Goal: Task Accomplishment & Management: Manage account settings

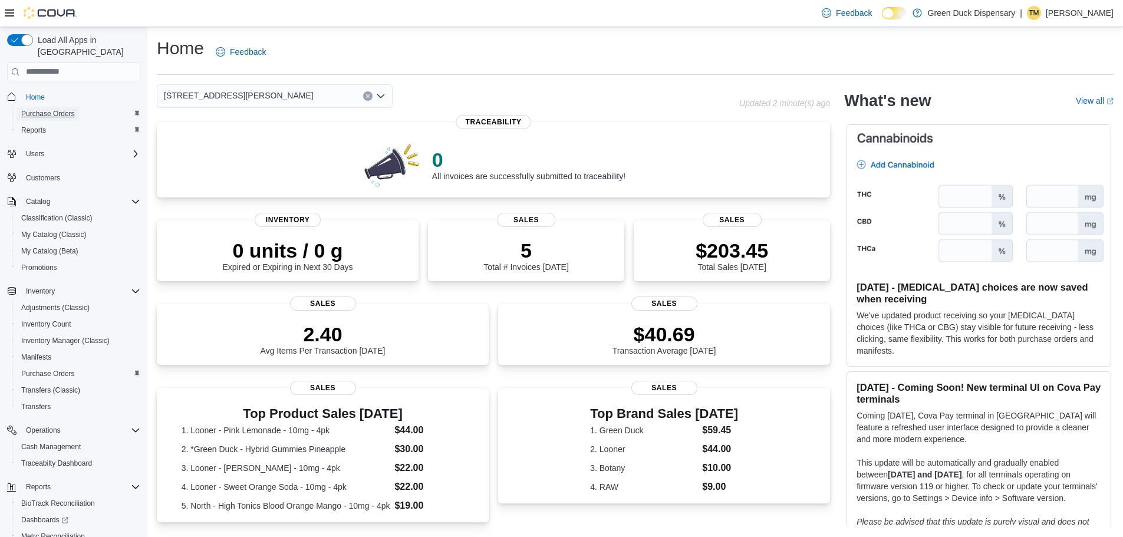
click at [41, 109] on span "Purchase Orders" at bounding box center [48, 113] width 54 height 9
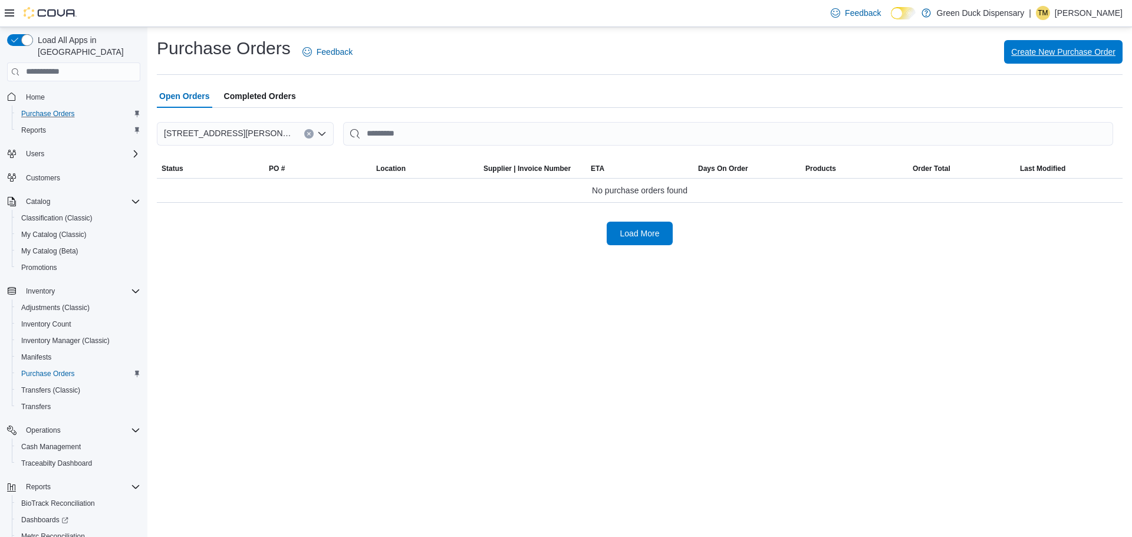
drag, startPoint x: 1045, startPoint y: 46, endPoint x: 560, endPoint y: 0, distance: 487.3
click at [1043, 45] on span "Create New Purchase Order" at bounding box center [1063, 52] width 104 height 24
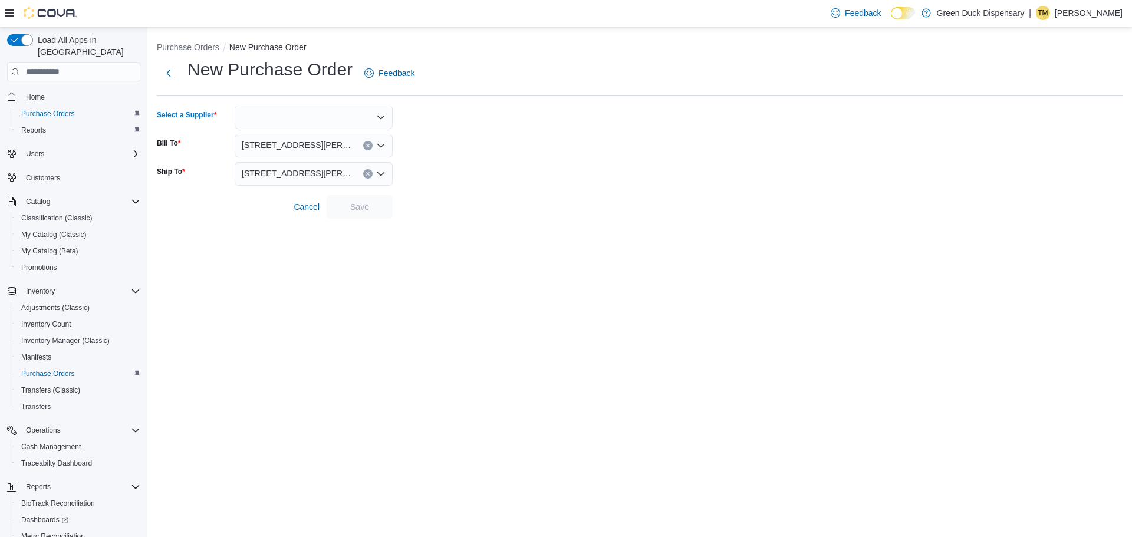
click at [255, 119] on div at bounding box center [314, 118] width 158 height 24
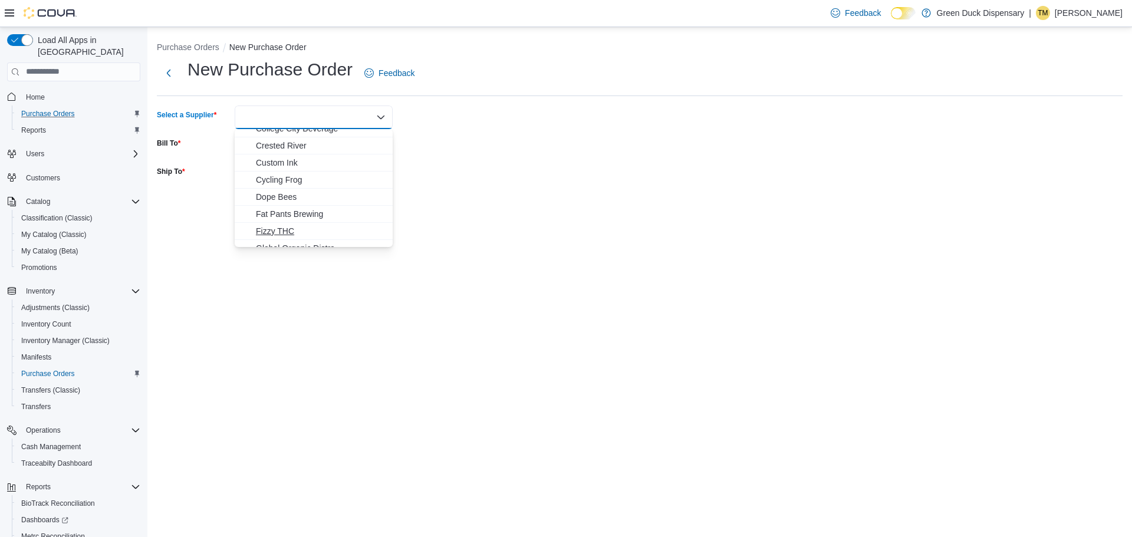
scroll to position [177, 0]
click at [288, 148] on span "College City Beverage" at bounding box center [321, 149] width 130 height 12
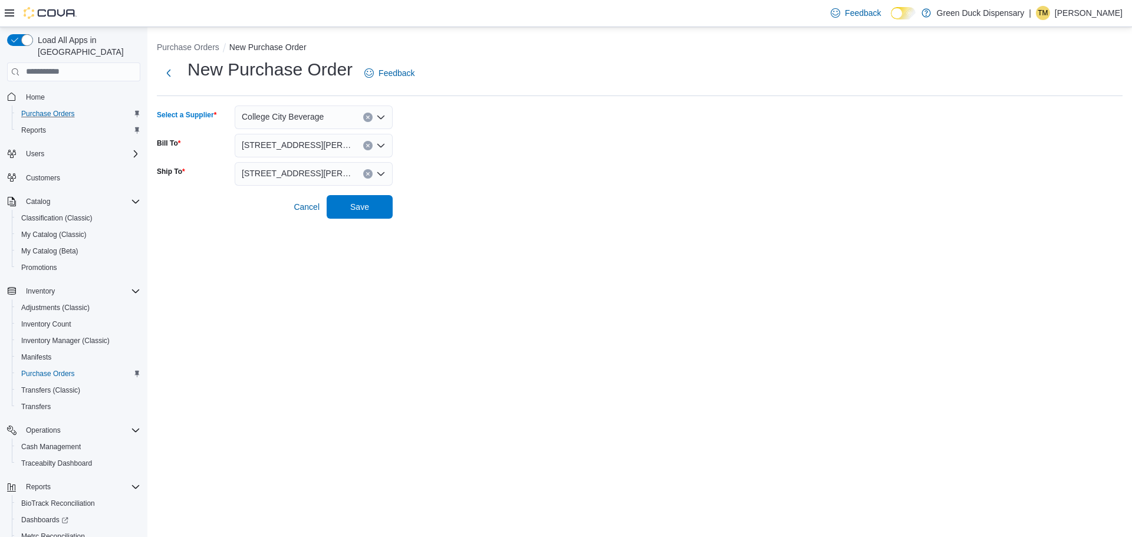
click at [444, 149] on form "Select a Supplier College City Beverage Combo box. Selected. [GEOGRAPHIC_DATA].…" at bounding box center [640, 162] width 966 height 113
click at [374, 207] on span "Save" at bounding box center [360, 207] width 52 height 24
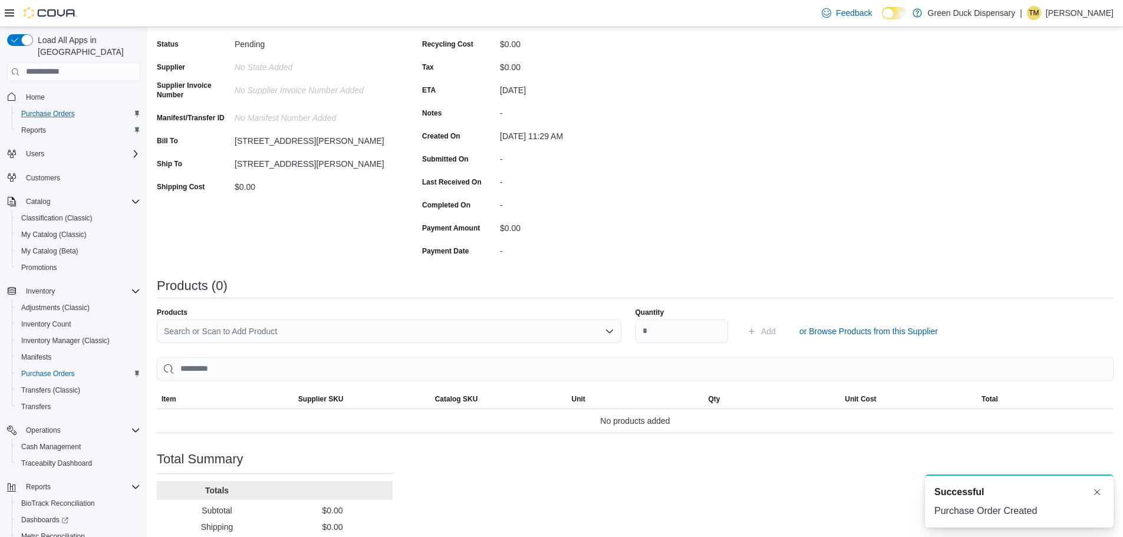
scroll to position [169, 0]
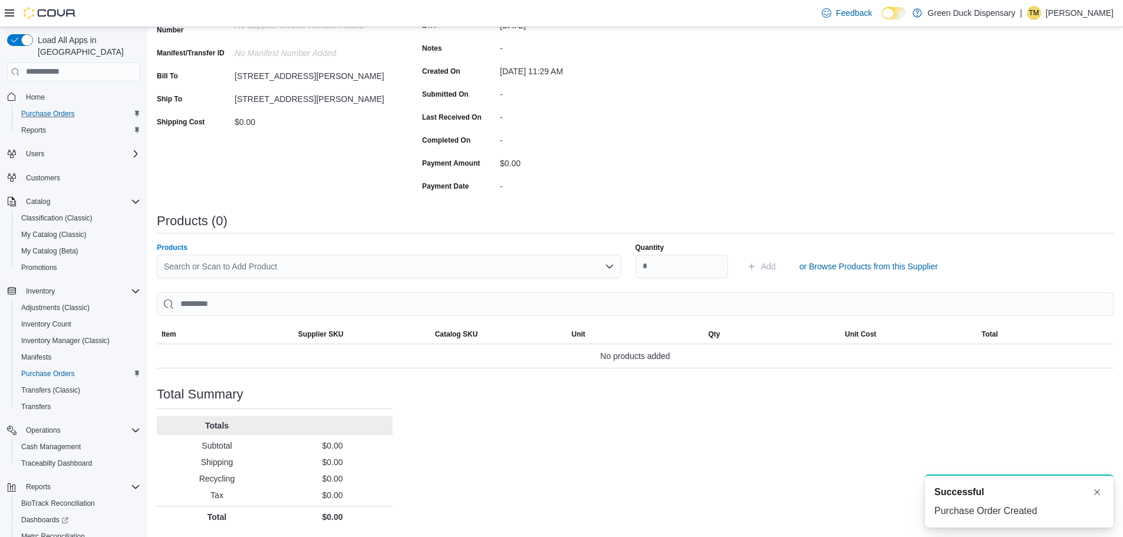
click at [584, 266] on div "Search or Scan to Add Product" at bounding box center [389, 267] width 465 height 24
type input "*****"
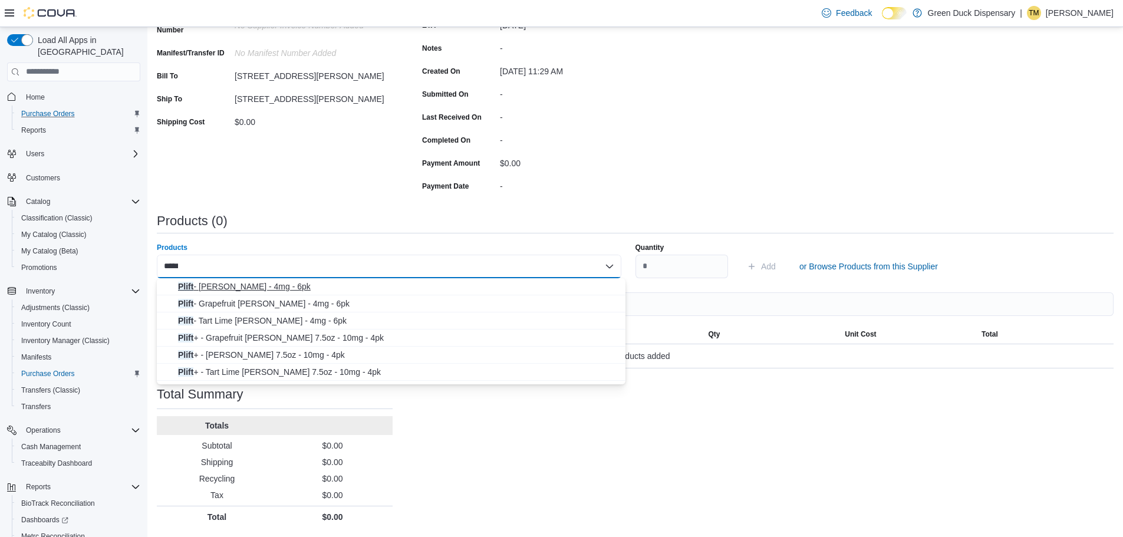
click at [253, 288] on span "Plift - [PERSON_NAME] - 4mg - 6pk" at bounding box center [398, 287] width 440 height 12
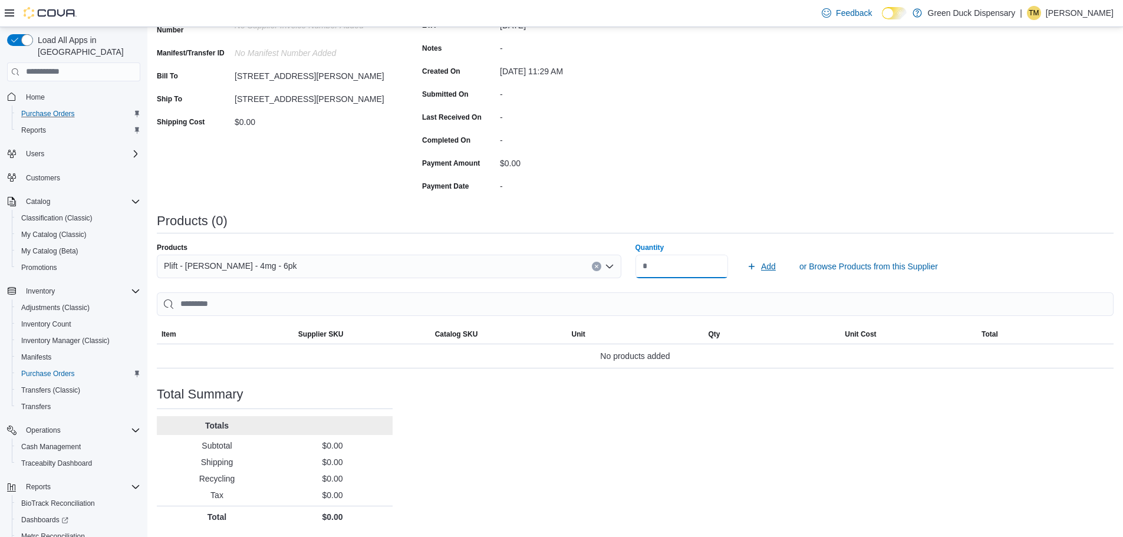
type input "*"
click at [775, 265] on span "Add" at bounding box center [768, 267] width 15 height 12
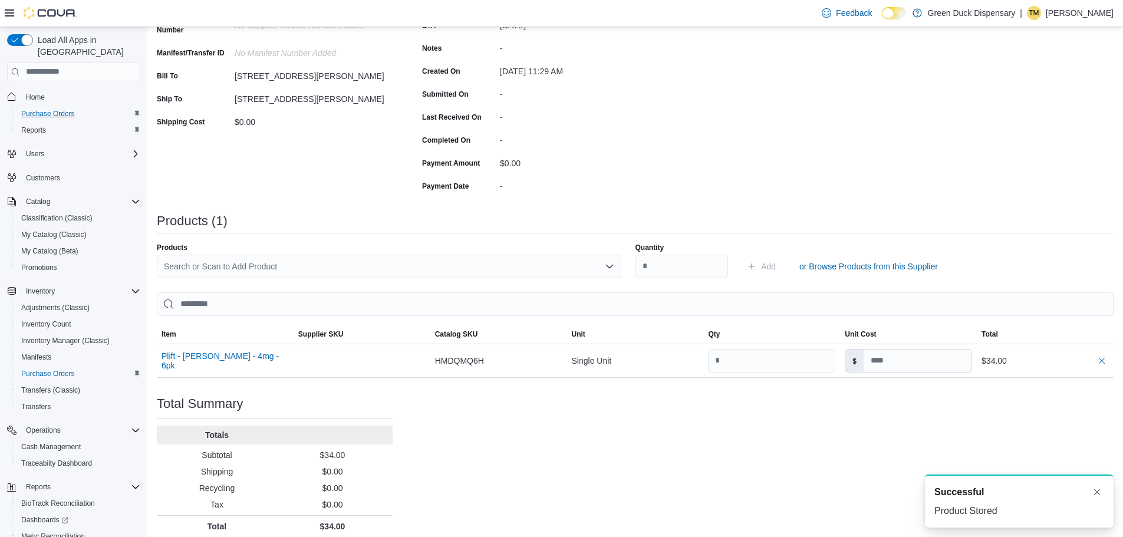
scroll to position [0, 0]
click at [302, 268] on div "Search or Scan to Add Product" at bounding box center [389, 267] width 465 height 24
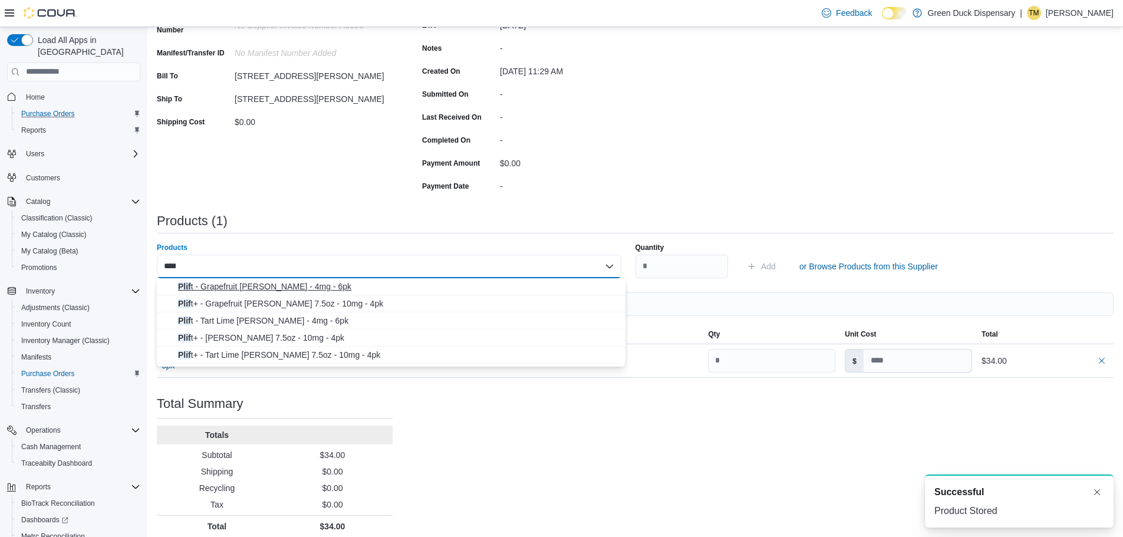
type input "****"
click at [251, 282] on span "Plif t - Grapefruit [PERSON_NAME] - 4mg - 6pk" at bounding box center [398, 287] width 440 height 12
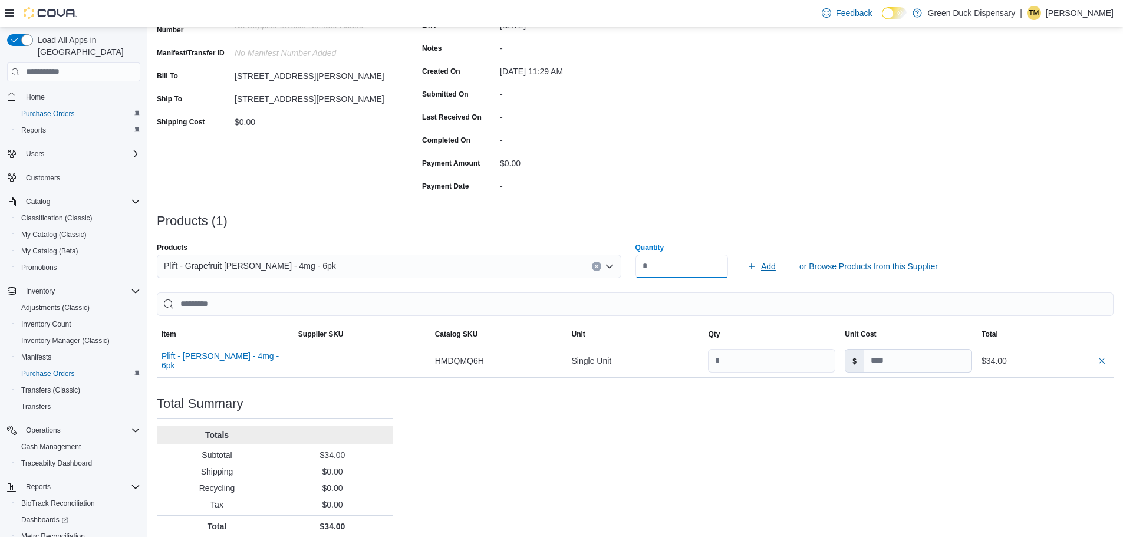
type input "*"
click at [776, 268] on span "Add" at bounding box center [768, 267] width 15 height 12
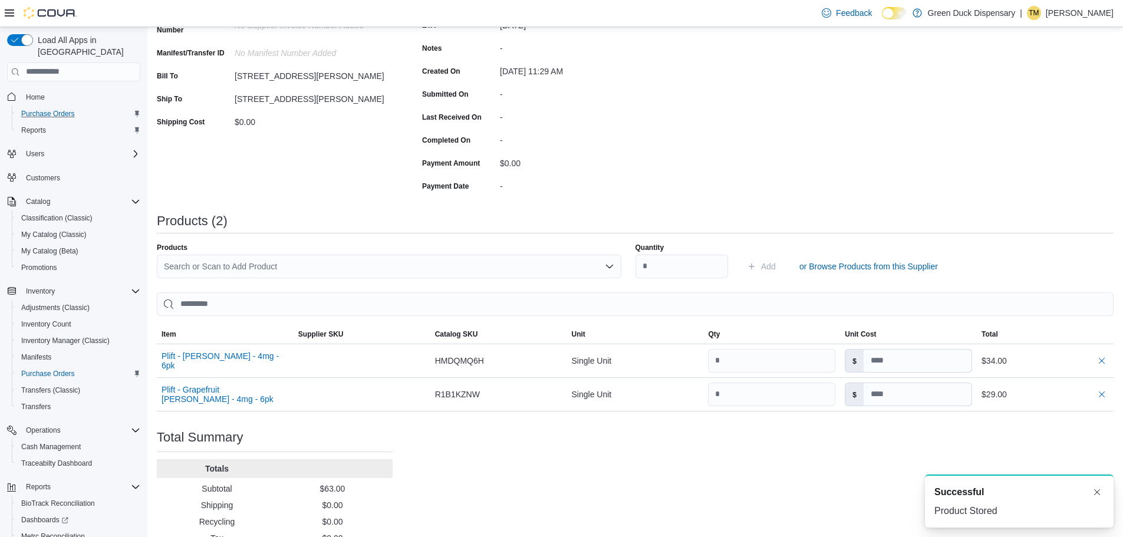
click at [268, 262] on div "Search or Scan to Add Product" at bounding box center [389, 267] width 465 height 24
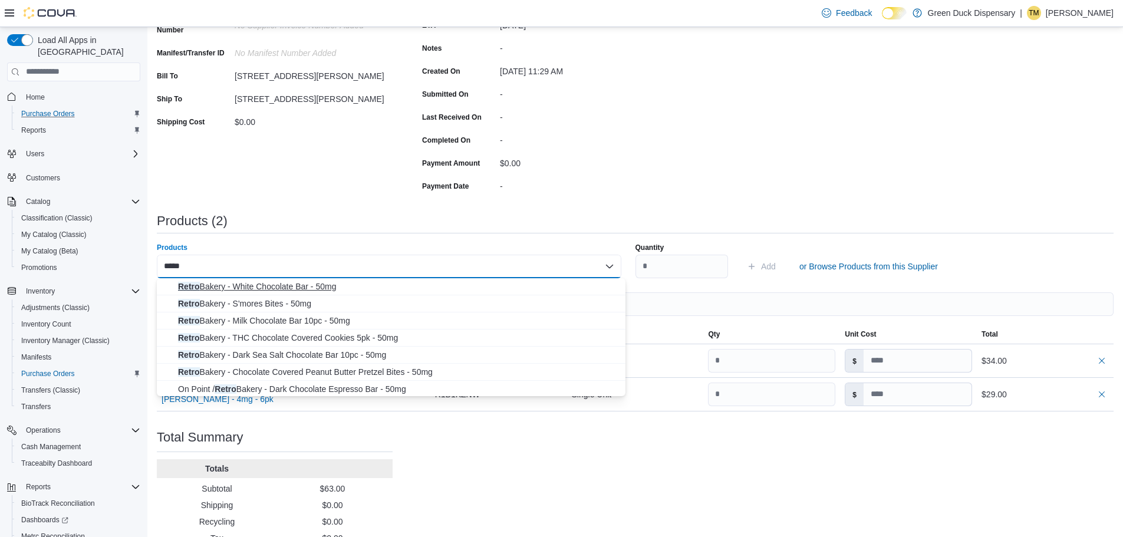
type input "*****"
click at [265, 286] on span "Retro Bakery - White Chocolate Bar - 50mg" at bounding box center [398, 287] width 440 height 12
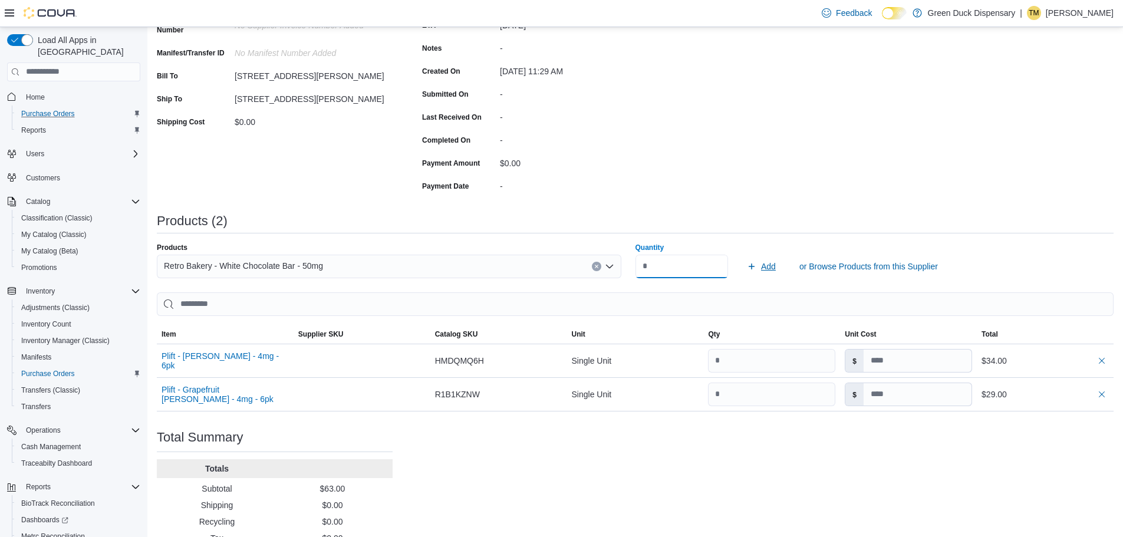
type input "**"
click at [766, 265] on span "Add" at bounding box center [761, 267] width 29 height 24
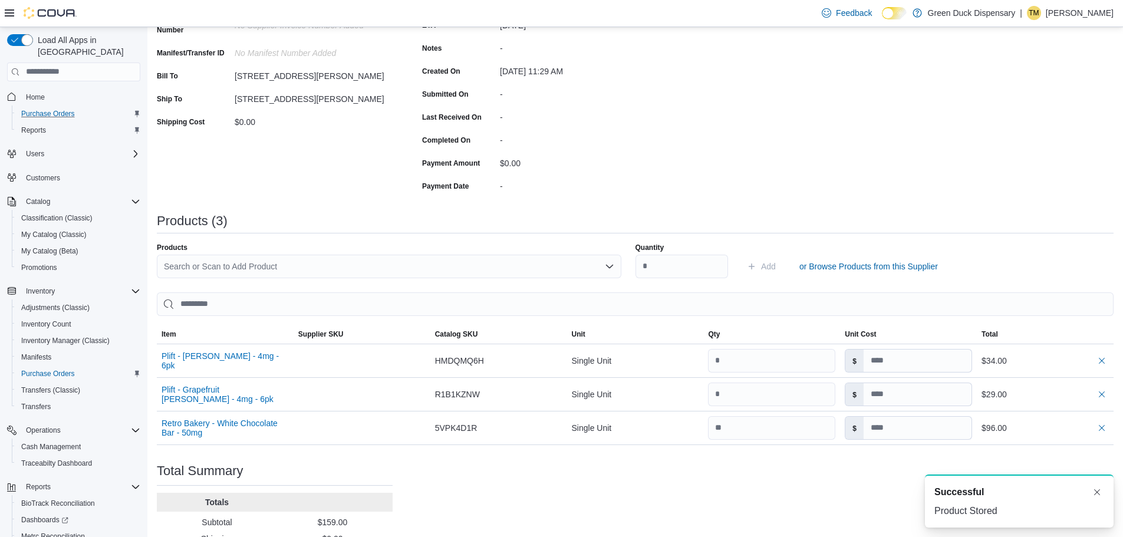
click at [398, 262] on div "Search or Scan to Add Product" at bounding box center [389, 267] width 465 height 24
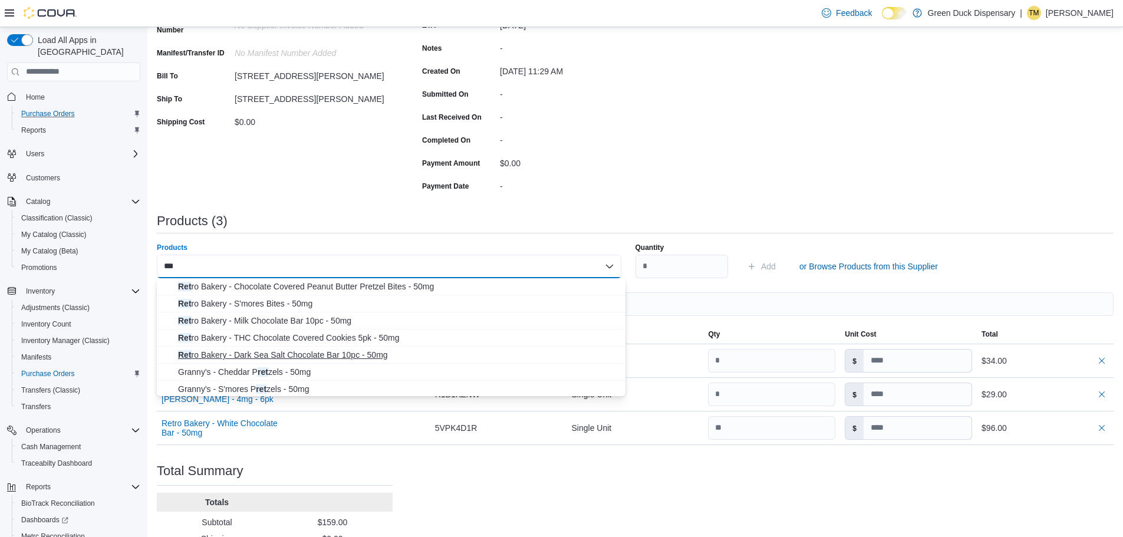
type input "***"
click at [269, 353] on span "Ret ro Bakery - Dark Sea Salt Chocolate Bar 10pc - 50mg" at bounding box center [398, 355] width 440 height 12
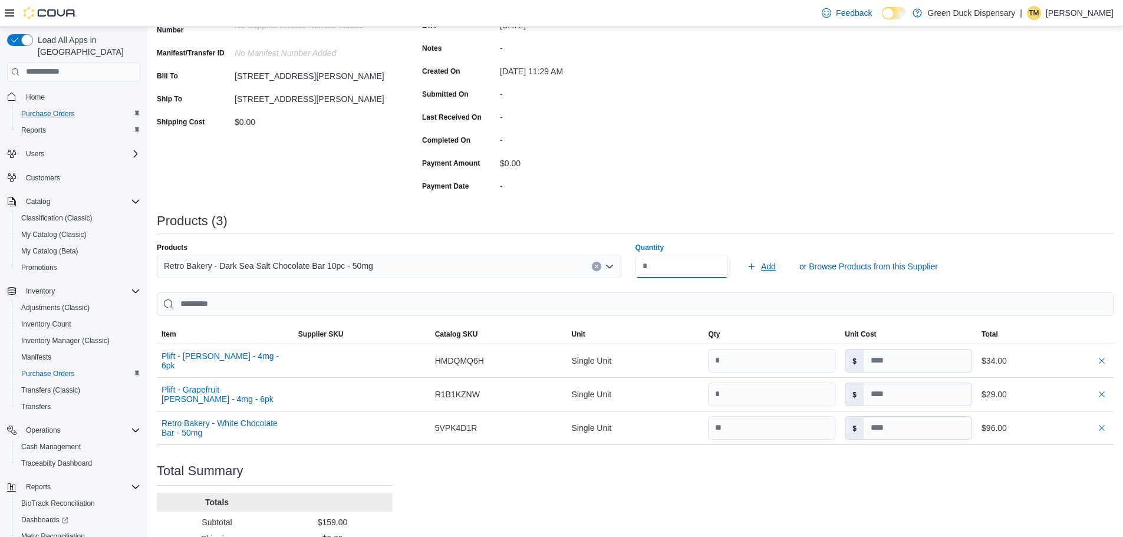
type input "**"
click at [776, 268] on span "Add" at bounding box center [768, 267] width 15 height 12
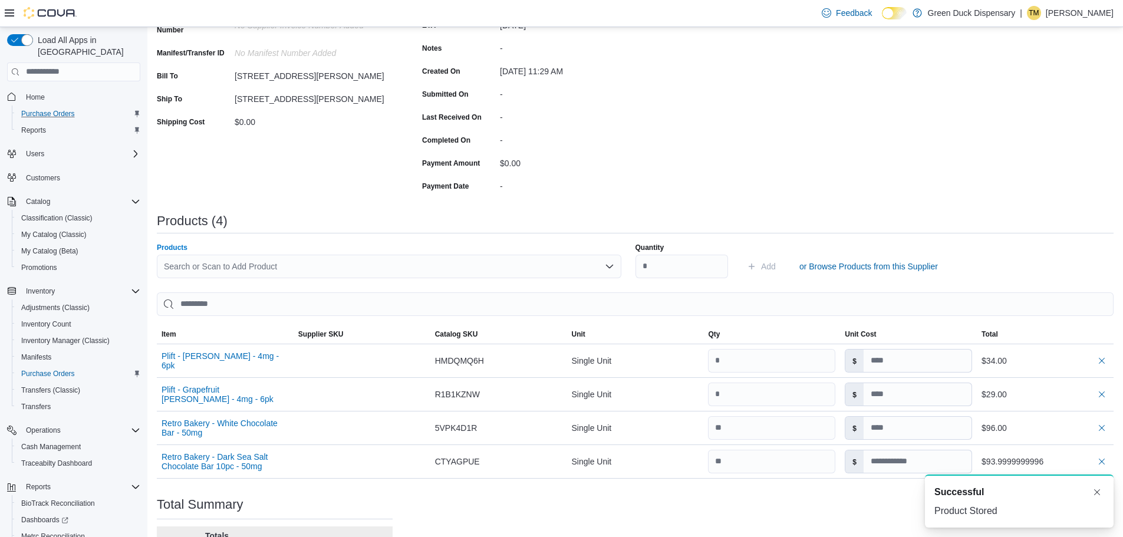
click at [398, 269] on div "Search or Scan to Add Product" at bounding box center [389, 267] width 465 height 24
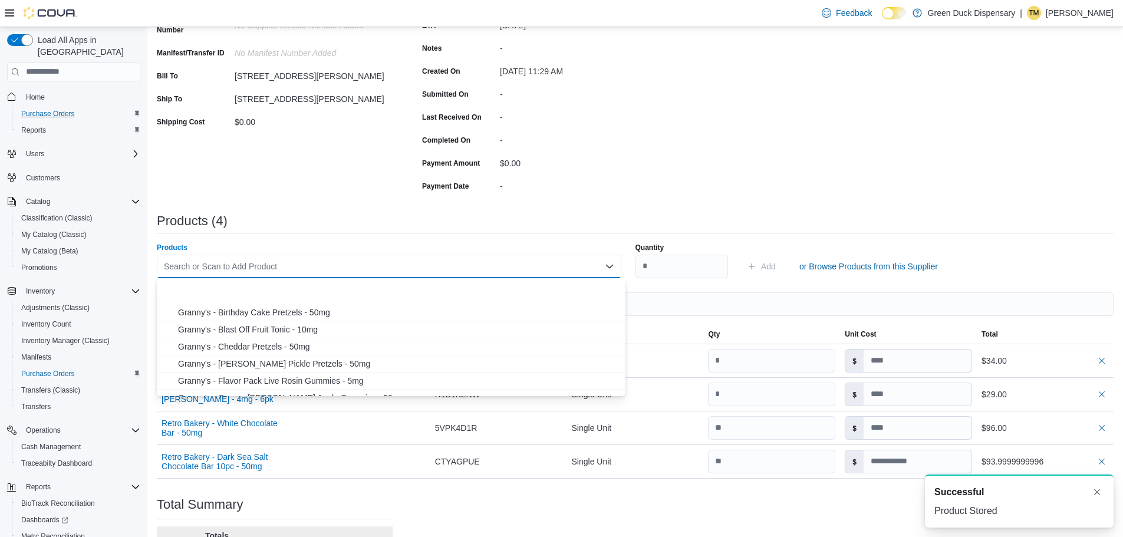
scroll to position [177, 0]
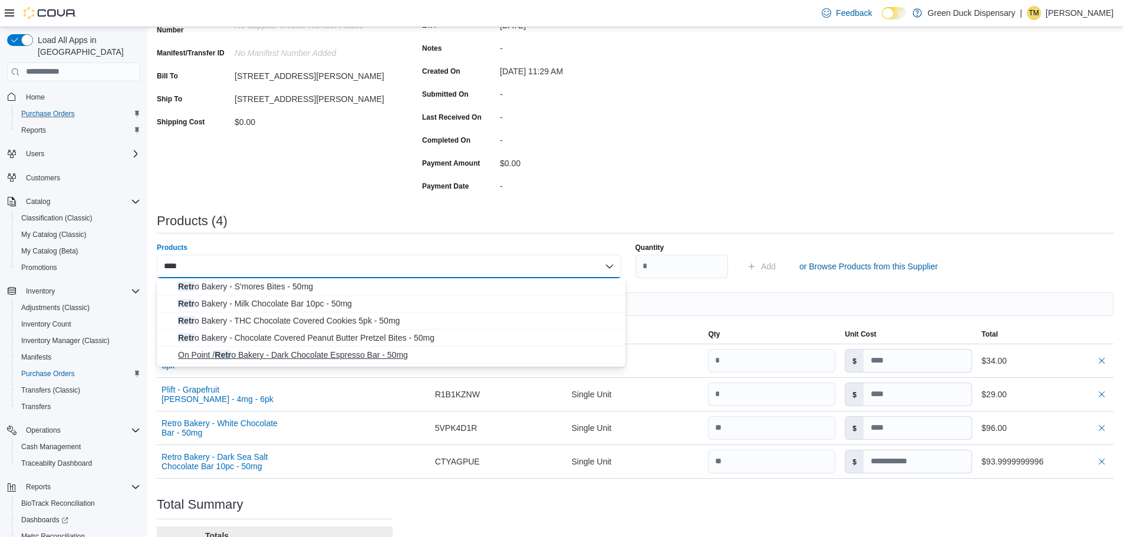
type input "****"
click at [265, 354] on span "On Point / Retr o Bakery - Dark Chocolate Espresso Bar - 50mg" at bounding box center [398, 355] width 440 height 12
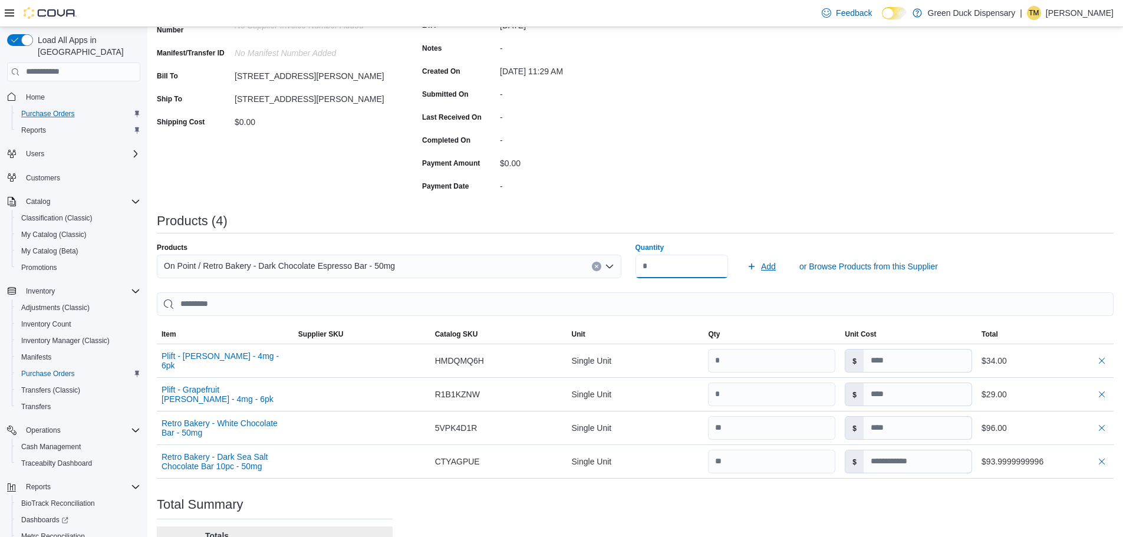
type input "**"
click at [776, 271] on span "Add" at bounding box center [768, 267] width 15 height 12
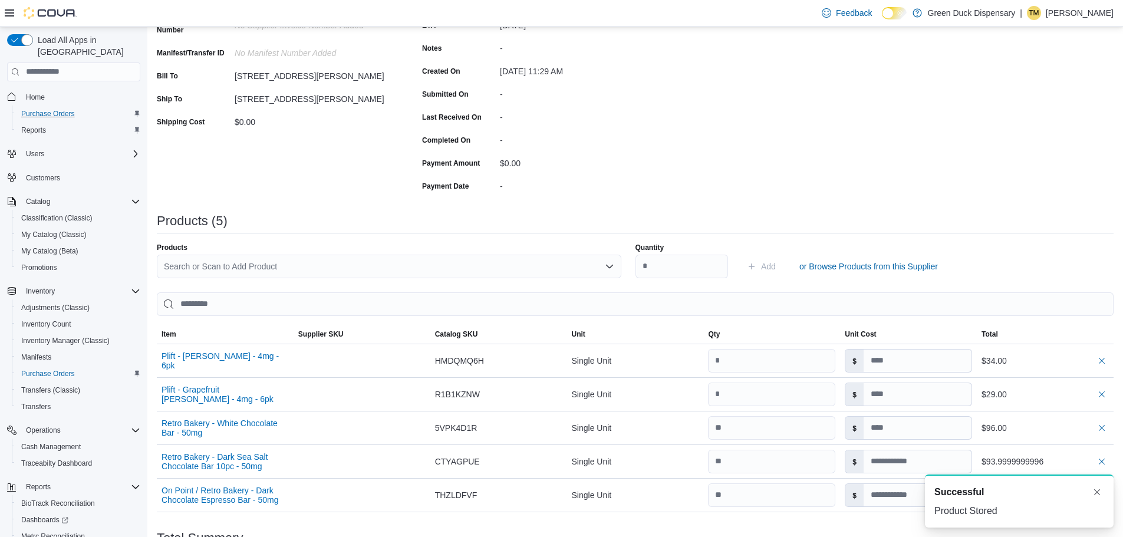
scroll to position [0, 0]
click at [570, 268] on div "Search or Scan to Add Product" at bounding box center [389, 267] width 465 height 24
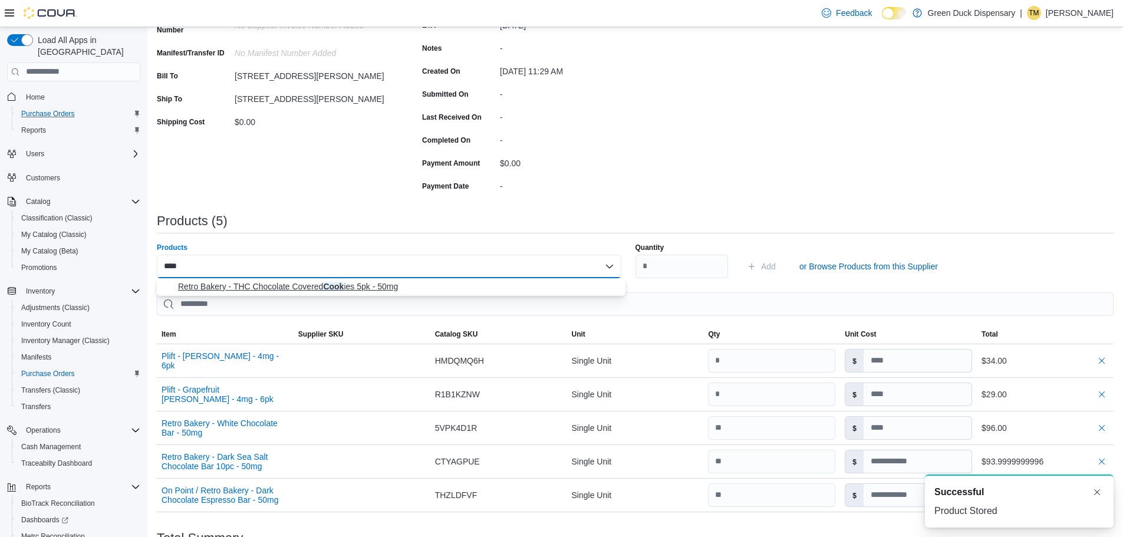
type input "****"
click at [380, 283] on span "Retro Bakery - THC Chocolate Covered Cook ies 5pk - 50mg" at bounding box center [398, 287] width 440 height 12
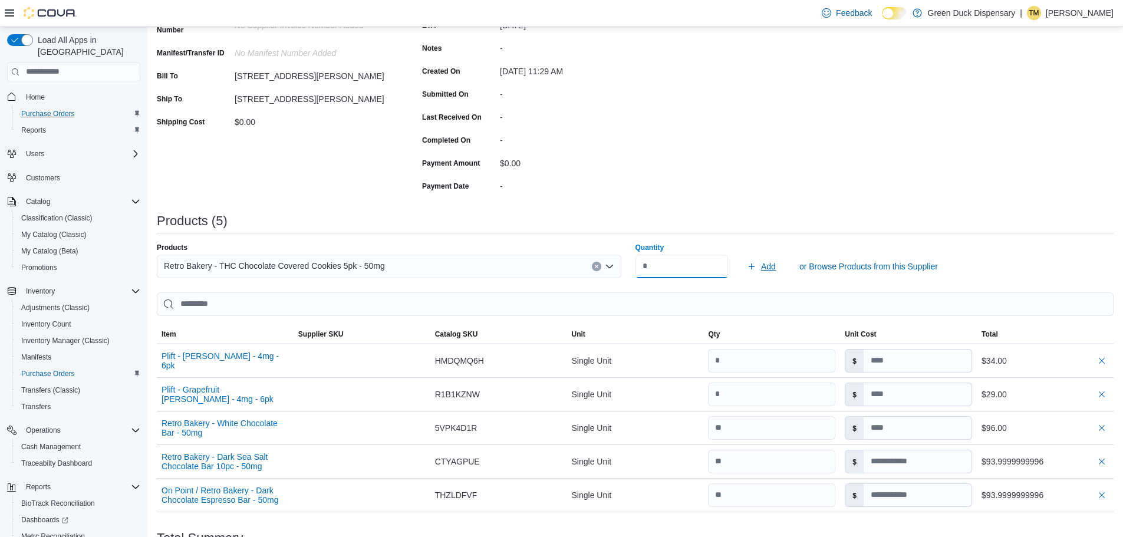
type input "**"
click at [771, 265] on span "Add" at bounding box center [768, 267] width 15 height 12
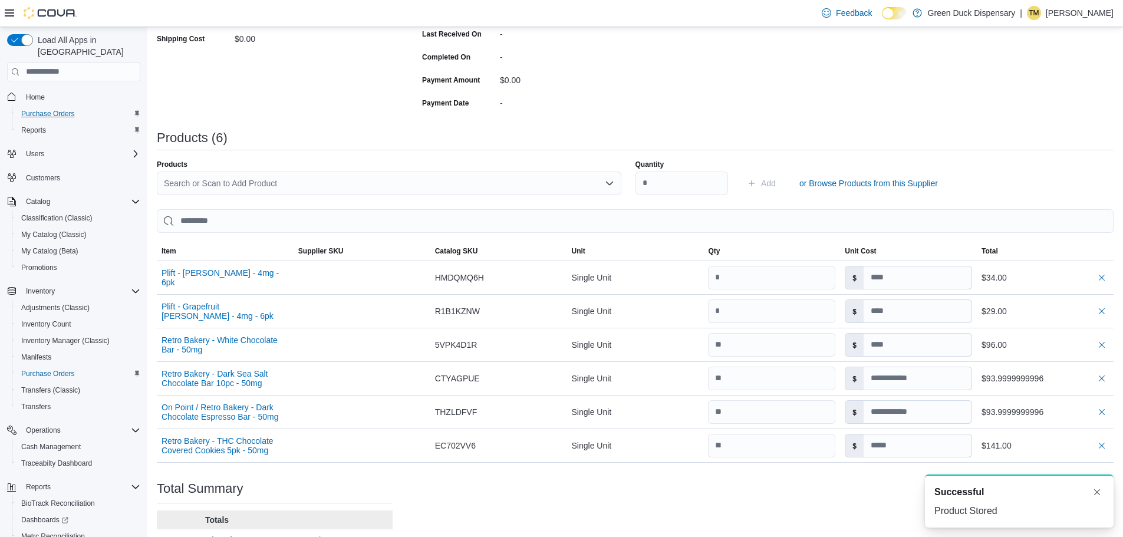
scroll to position [346, 0]
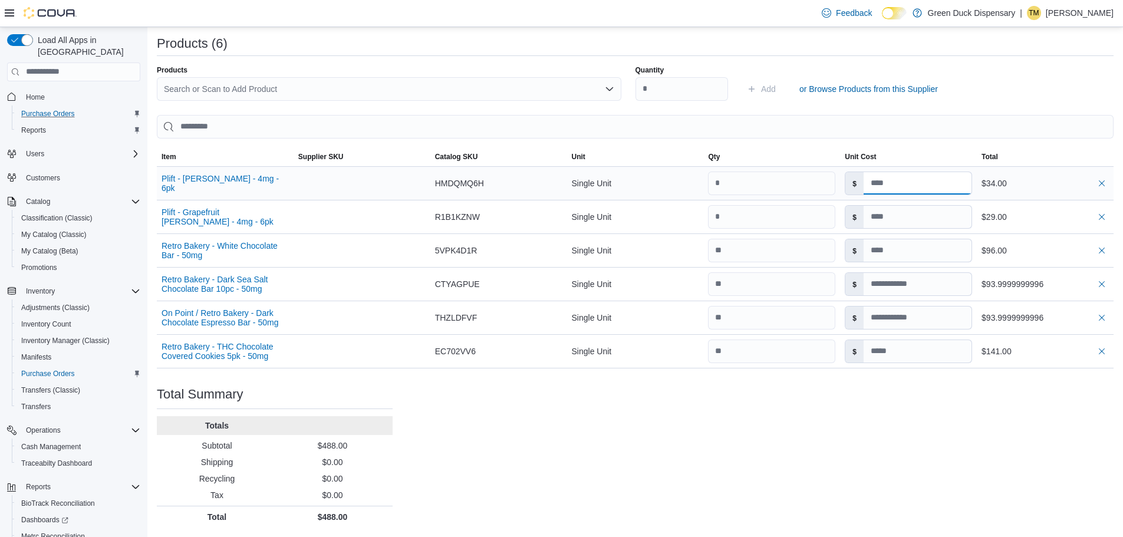
drag, startPoint x: 933, startPoint y: 180, endPoint x: 808, endPoint y: 188, distance: 124.6
click at [808, 188] on tr "Plift - [PERSON_NAME] - 4mg - 6pk Supplier SKU Catalog SKU HMDQMQ6H Unit Single…" at bounding box center [635, 183] width 957 height 34
type input "*"
type input "****"
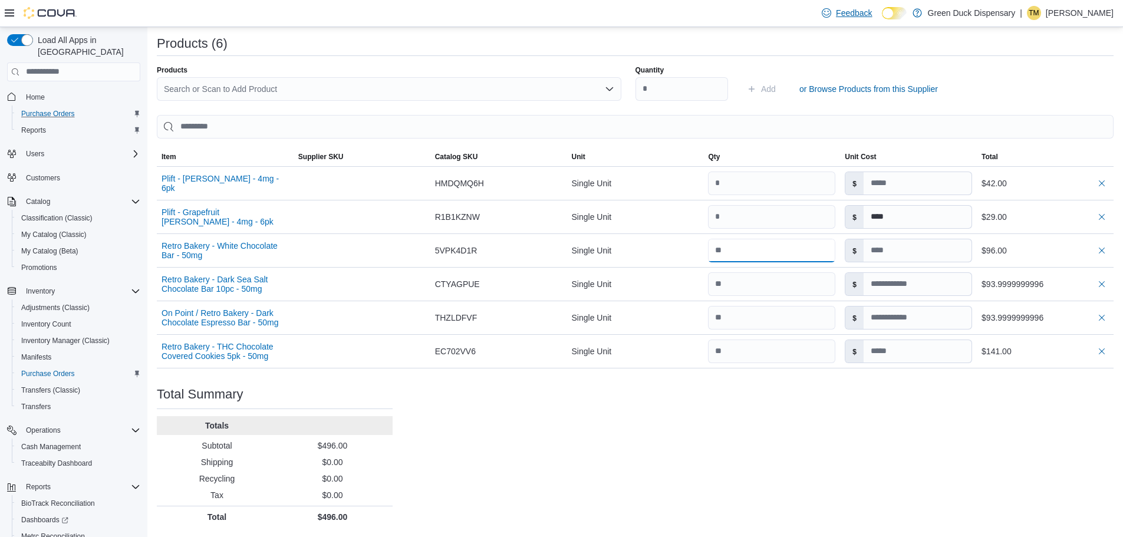
type input "****"
type input "**********"
type input "****"
click at [921, 355] on input at bounding box center [918, 351] width 108 height 22
type input "**"
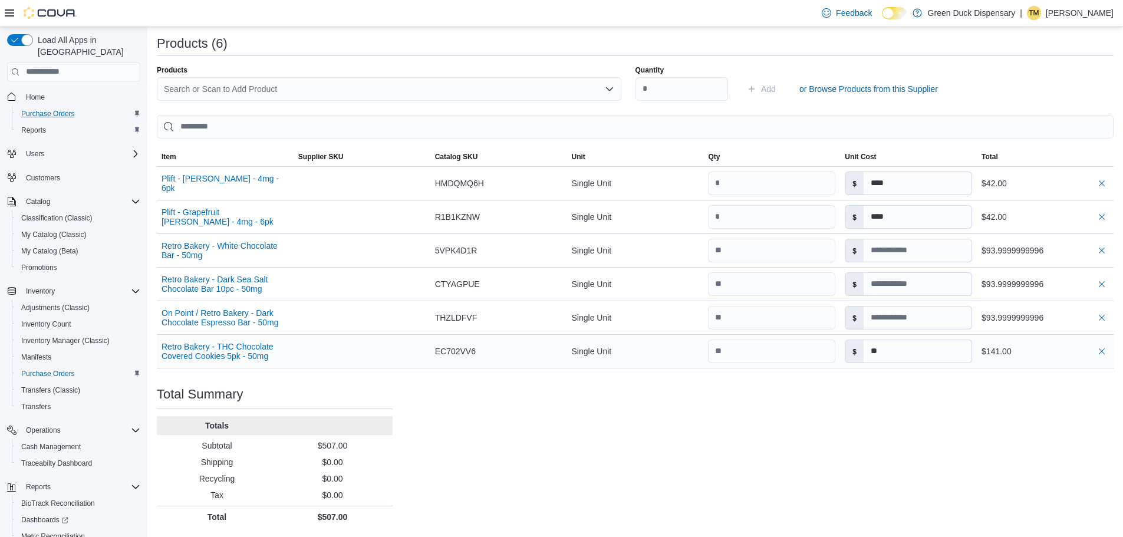
type input "**********"
click at [789, 428] on div "Purchase Order: PODZ6Z-404 Feedback Purchase Order Details Edit Status Pending …" at bounding box center [635, 143] width 957 height 768
click at [763, 434] on div "Purchase Order: PODZ6Z-404 Feedback Purchase Order Details Edit Status Pending …" at bounding box center [635, 143] width 957 height 768
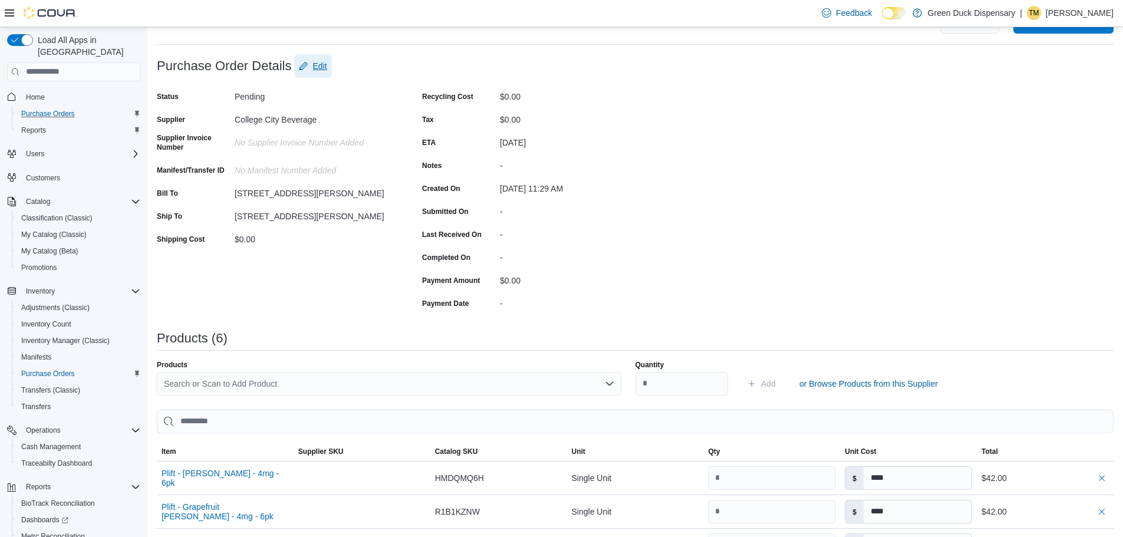
click at [325, 60] on span "Edit" at bounding box center [320, 66] width 14 height 12
type input "**"
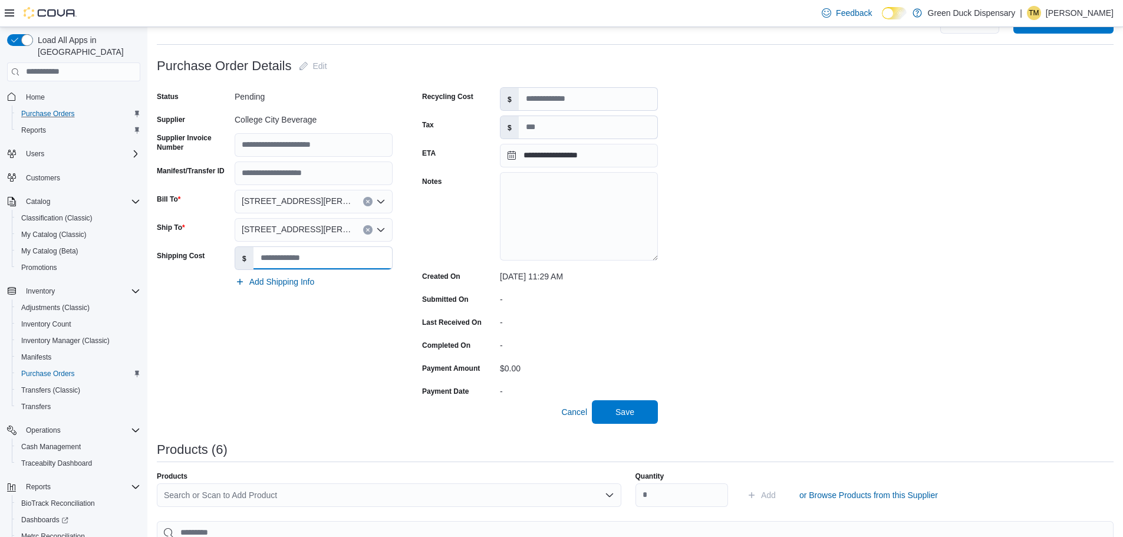
click at [267, 266] on input "Shipping Cost" at bounding box center [322, 258] width 139 height 22
type input "****"
drag, startPoint x: 730, startPoint y: 281, endPoint x: 722, endPoint y: 294, distance: 15.4
click at [729, 284] on div "**********" at bounding box center [635, 494] width 957 height 880
click at [627, 413] on span "Save" at bounding box center [624, 412] width 19 height 12
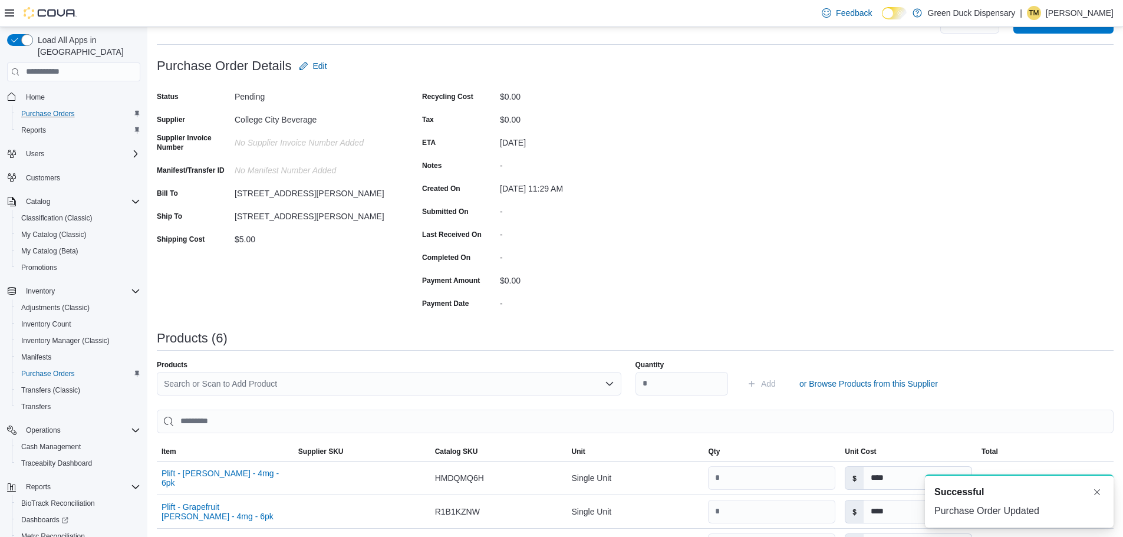
scroll to position [0, 0]
click at [851, 208] on div "Purchase Order: PODZ6Z-404 Feedback Purchase Order Details Edit Status Pending …" at bounding box center [635, 438] width 957 height 768
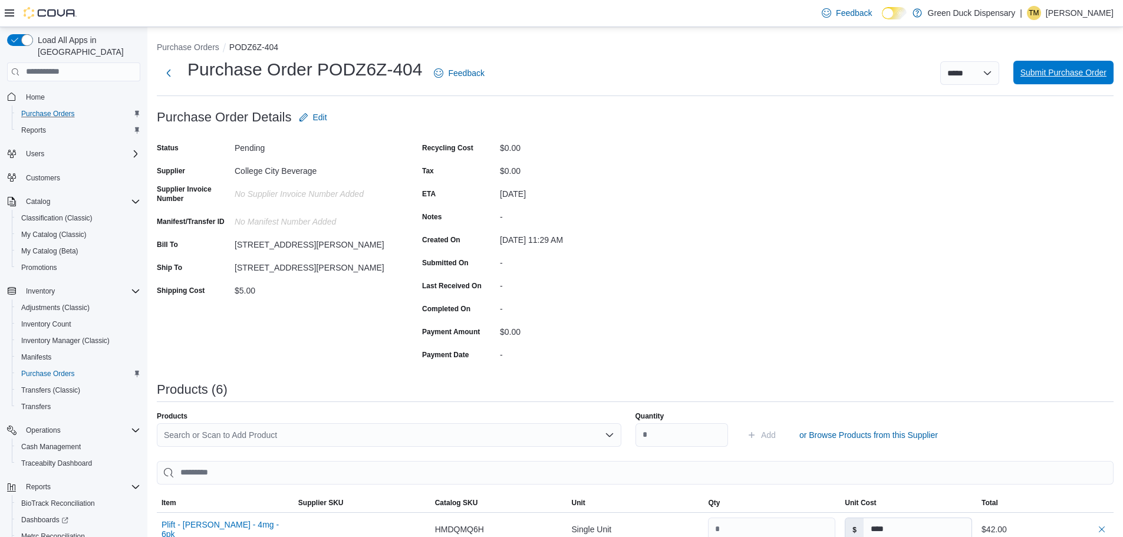
click at [1059, 74] on span "Submit Purchase Order" at bounding box center [1063, 73] width 86 height 12
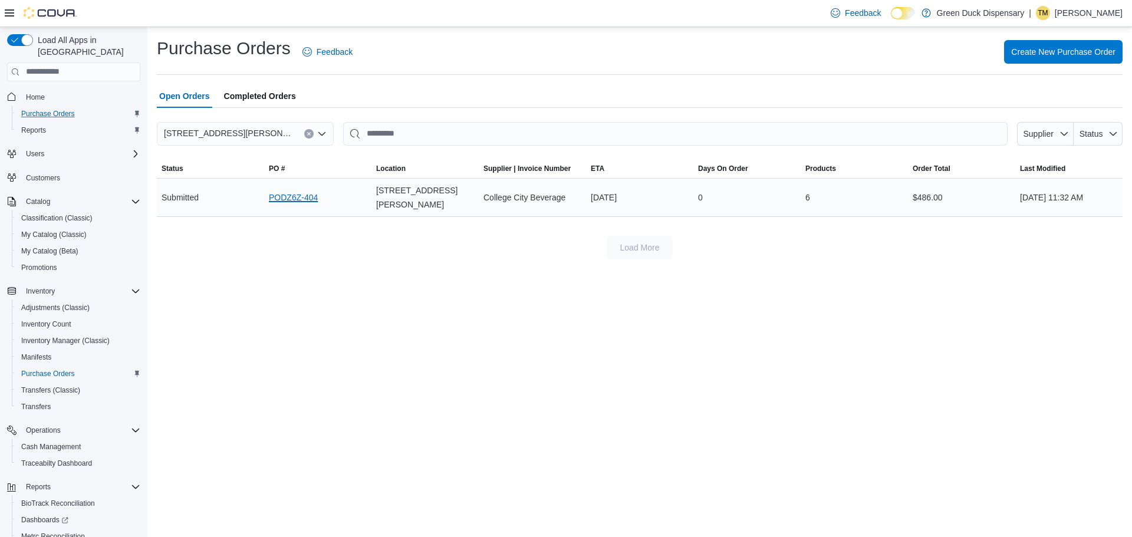
click at [279, 204] on link "PODZ6Z-404" at bounding box center [293, 197] width 49 height 14
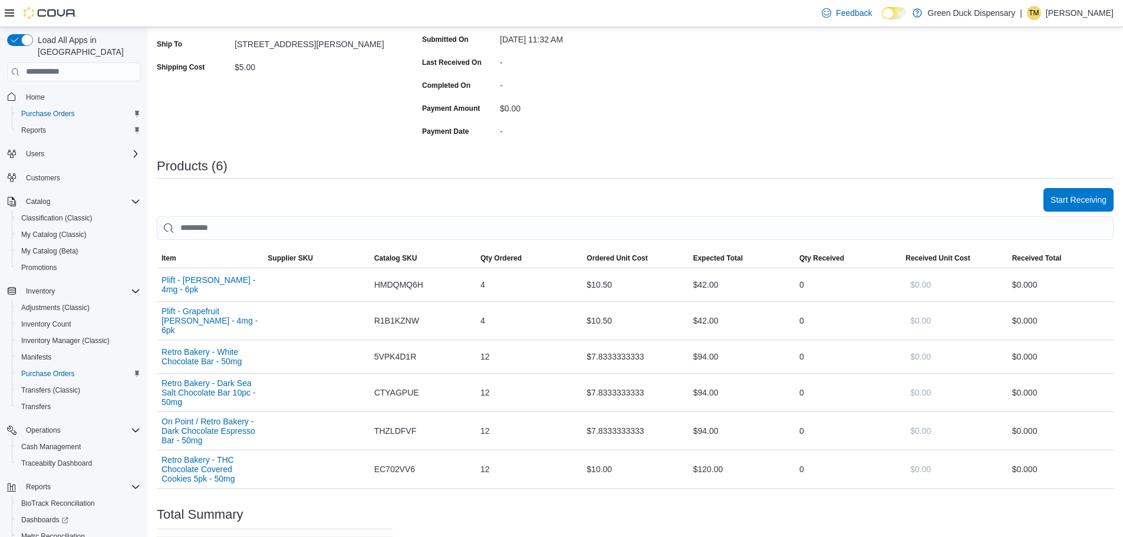
scroll to position [236, 0]
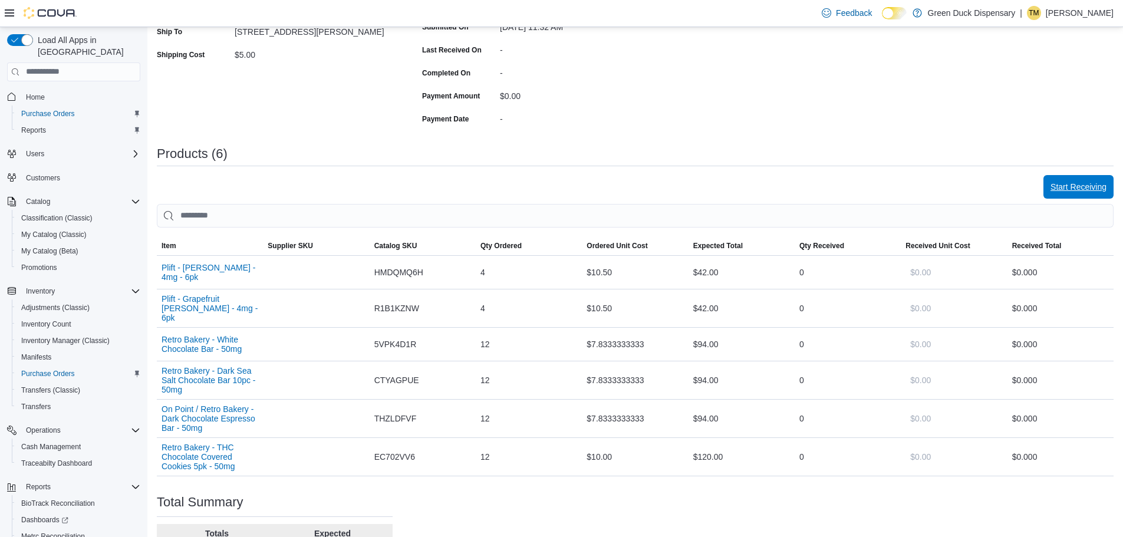
click at [1097, 186] on span "Start Receiving" at bounding box center [1079, 187] width 56 height 12
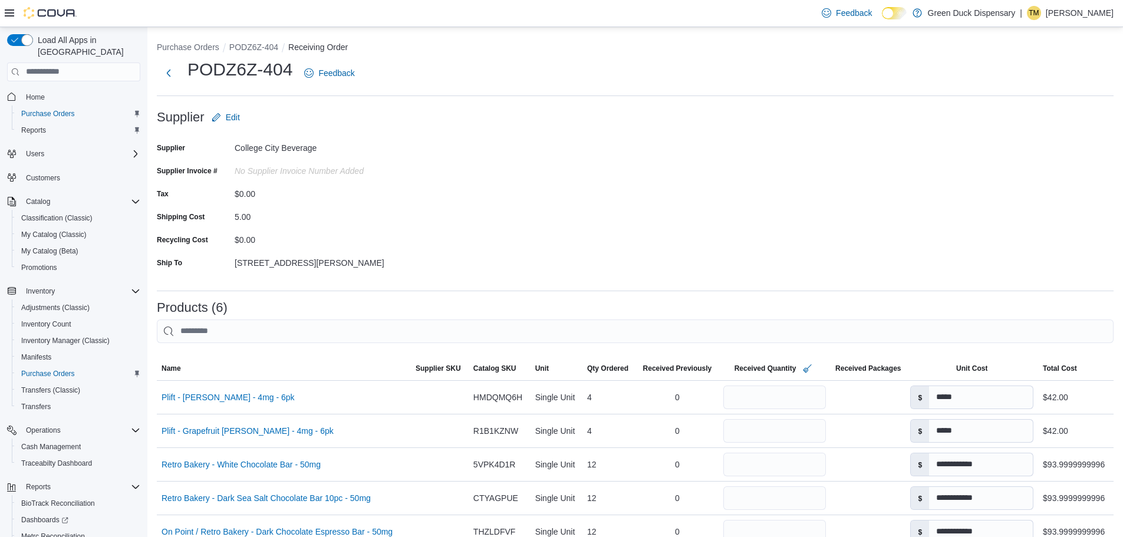
click at [725, 269] on form "Supplier Edit Supplier College City Beverage Supplier Invoice # No Supplier Inv…" at bounding box center [635, 194] width 957 height 176
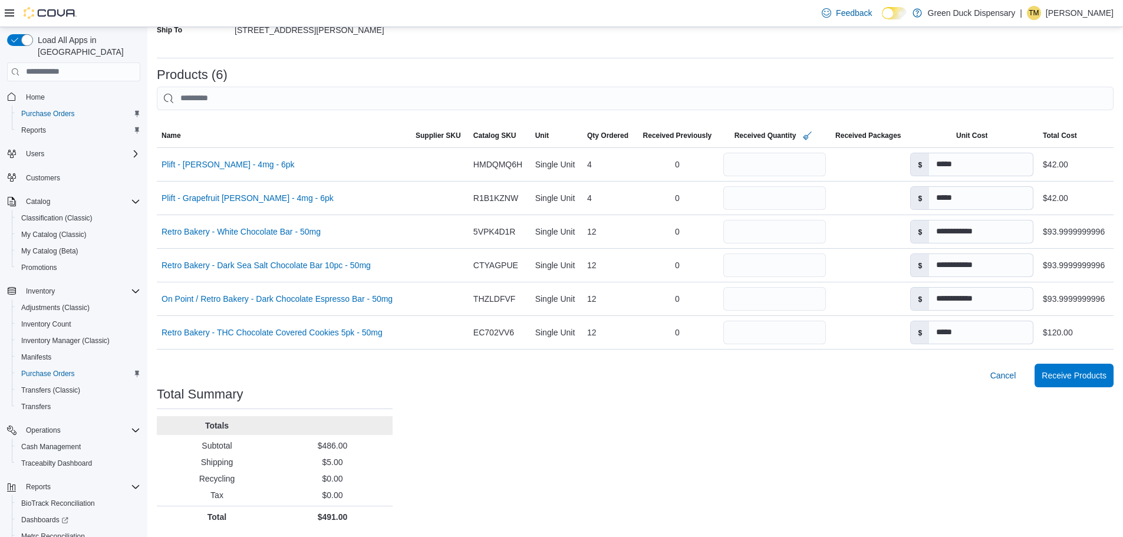
click at [920, 400] on div "Purchase Orders PODZ6Z-404 Receiving Order PODZ6Z-404 Feedback Supplier Edit Su…" at bounding box center [635, 165] width 976 height 743
click at [1098, 380] on span "Receive Products" at bounding box center [1074, 375] width 65 height 12
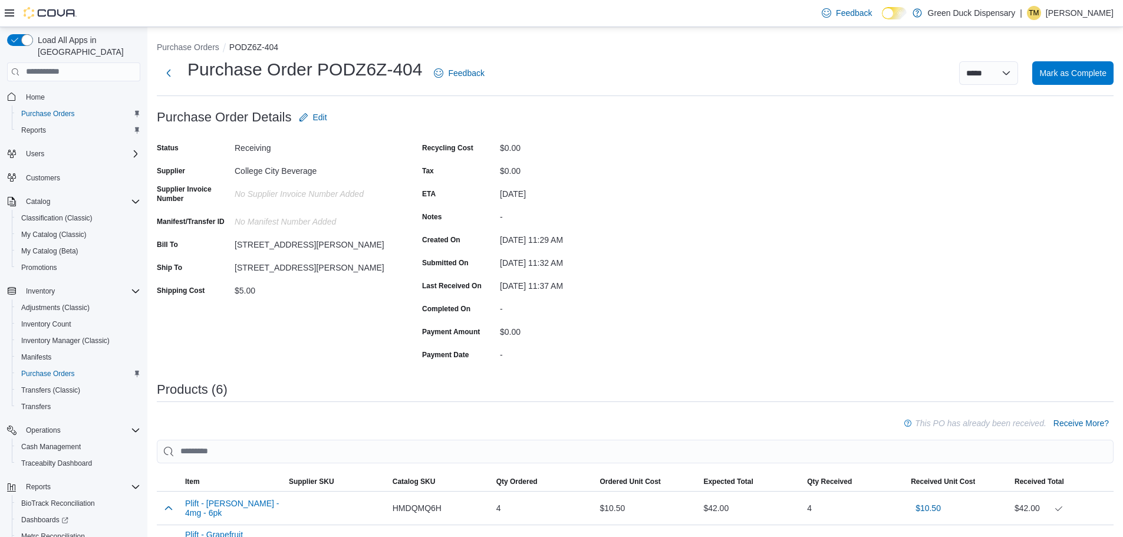
click at [663, 264] on div "Purchase Order: PODZ6Z-404 Feedback Purchase Order Details Edit Status Receivin…" at bounding box center [635, 489] width 957 height 766
click at [1092, 78] on span "Mark as Complete" at bounding box center [1072, 73] width 67 height 24
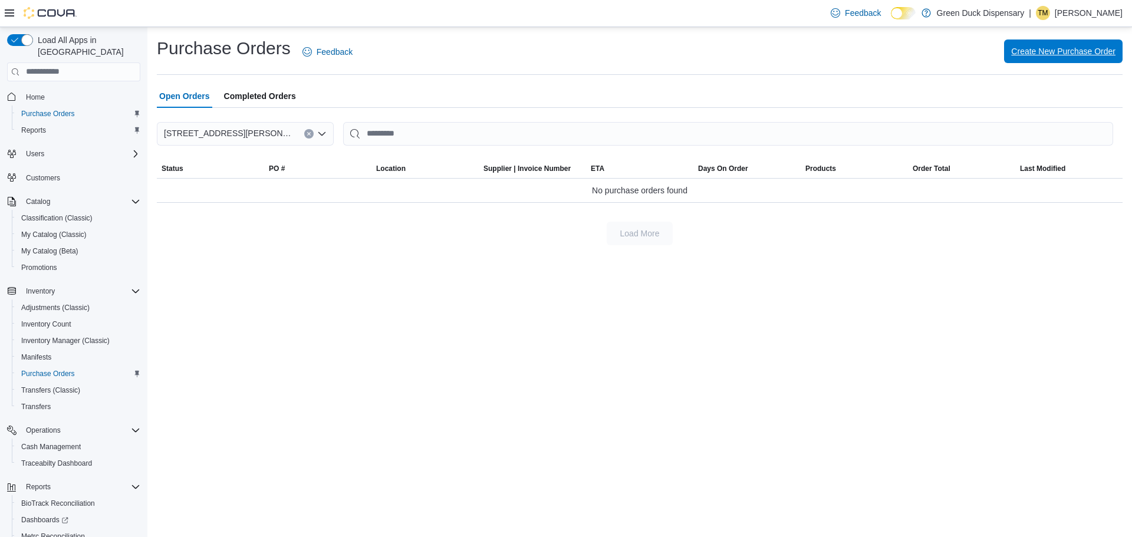
click at [1097, 43] on span "Create New Purchase Order" at bounding box center [1063, 51] width 104 height 24
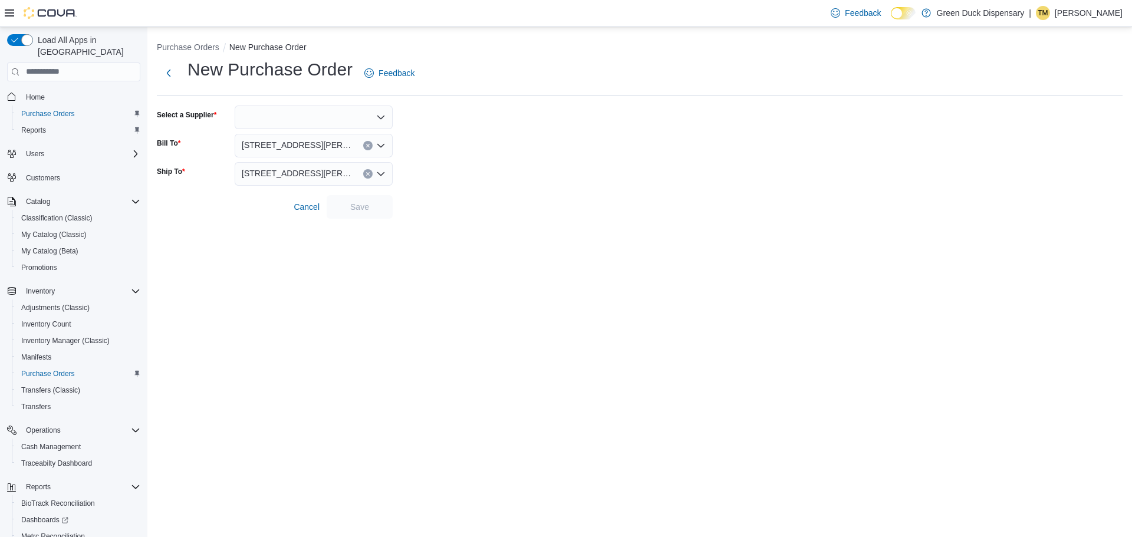
click at [266, 119] on div at bounding box center [314, 118] width 158 height 24
type input "**"
click at [257, 134] on span "Mc Donald Distributing" at bounding box center [321, 137] width 130 height 12
drag, startPoint x: 553, startPoint y: 209, endPoint x: 541, endPoint y: 212, distance: 12.2
click at [546, 211] on form "Select a Supplier McDonald Distributing Bill To 3912 Cedar Grove Parkway, Eagan…" at bounding box center [640, 162] width 966 height 113
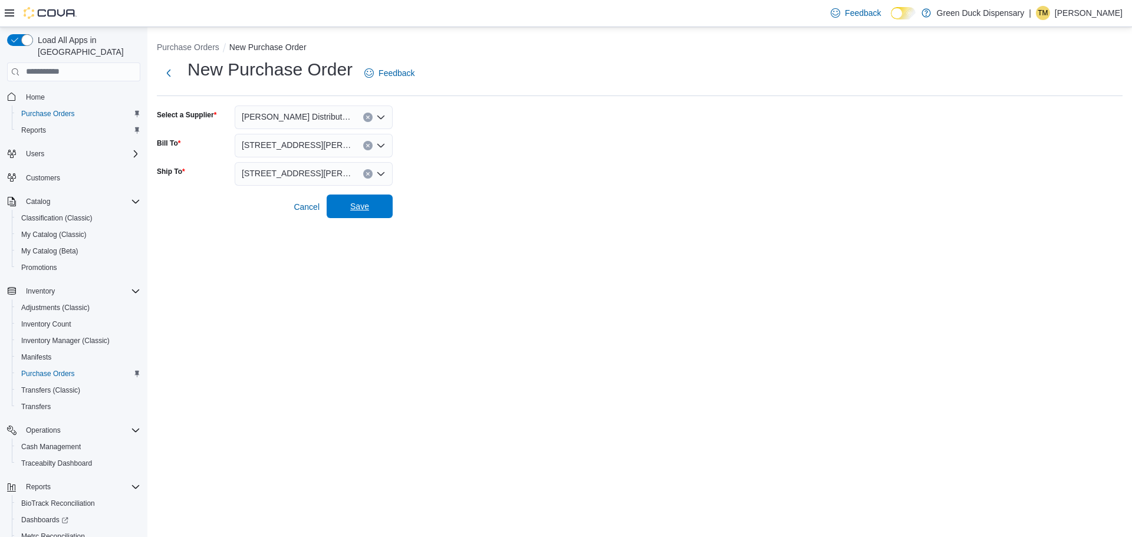
click at [354, 205] on span "Save" at bounding box center [359, 206] width 19 height 12
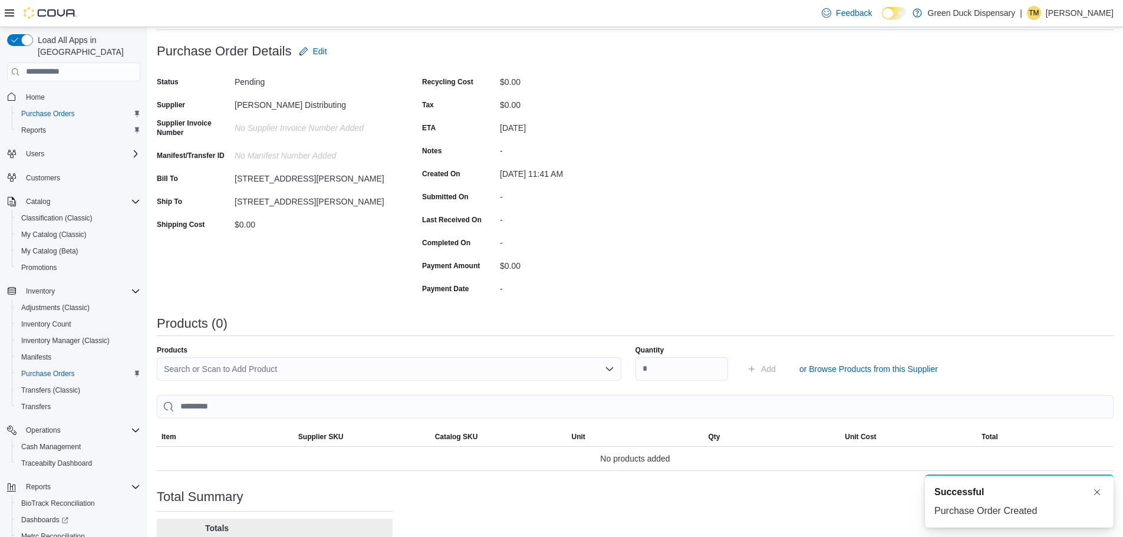
scroll to position [169, 0]
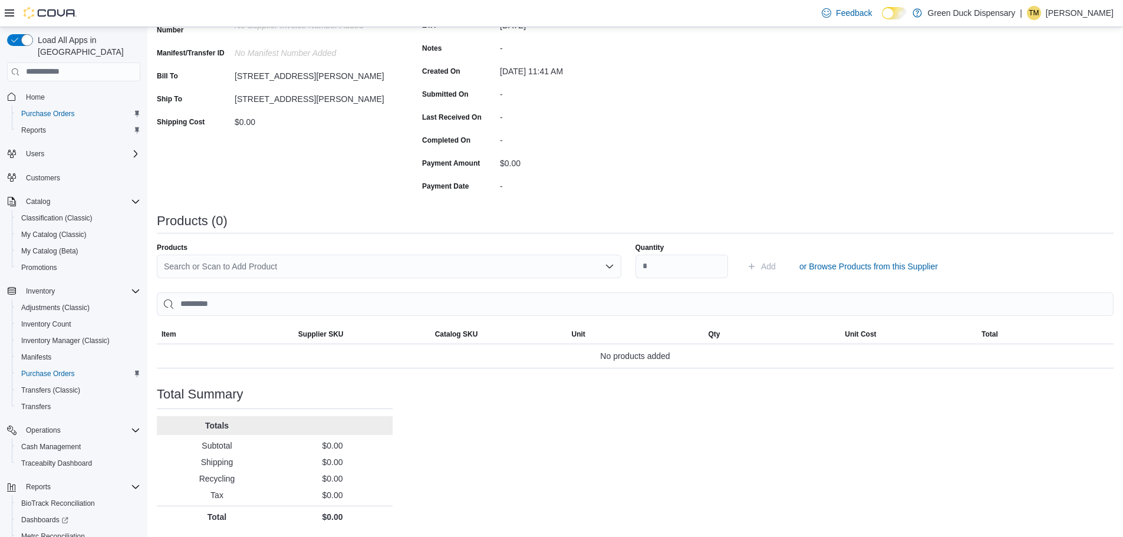
click at [690, 156] on div "Purchase Order: PODZ6Z-405 Feedback Purchase Order Details Edit Status Pending …" at bounding box center [635, 232] width 957 height 591
click at [592, 269] on div "Search or Scan to Add Product" at bounding box center [389, 267] width 465 height 24
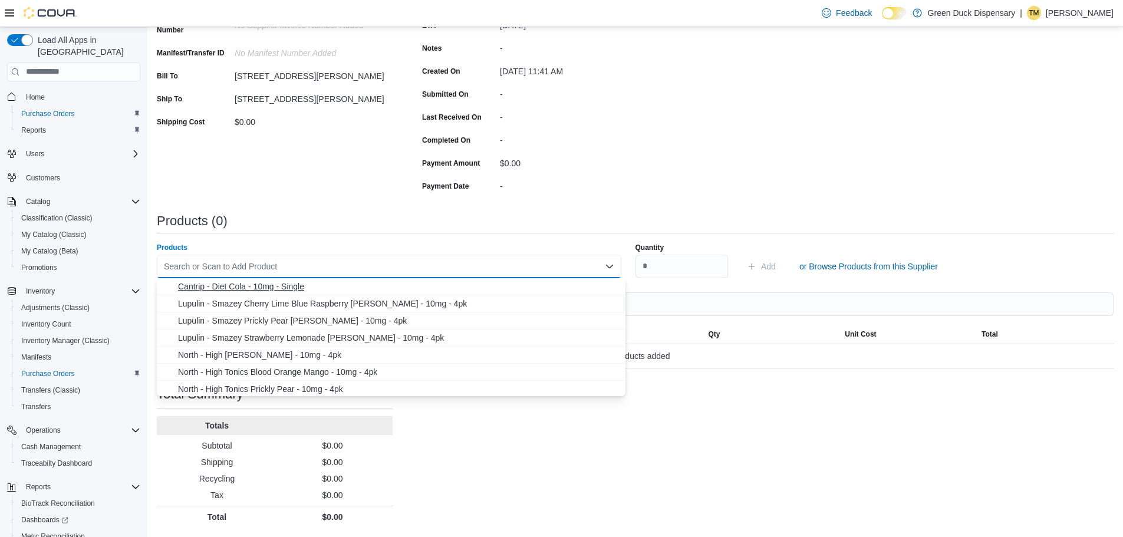
click at [282, 284] on span "Cantrip - Diet Cola - 10mg - Single" at bounding box center [398, 287] width 440 height 12
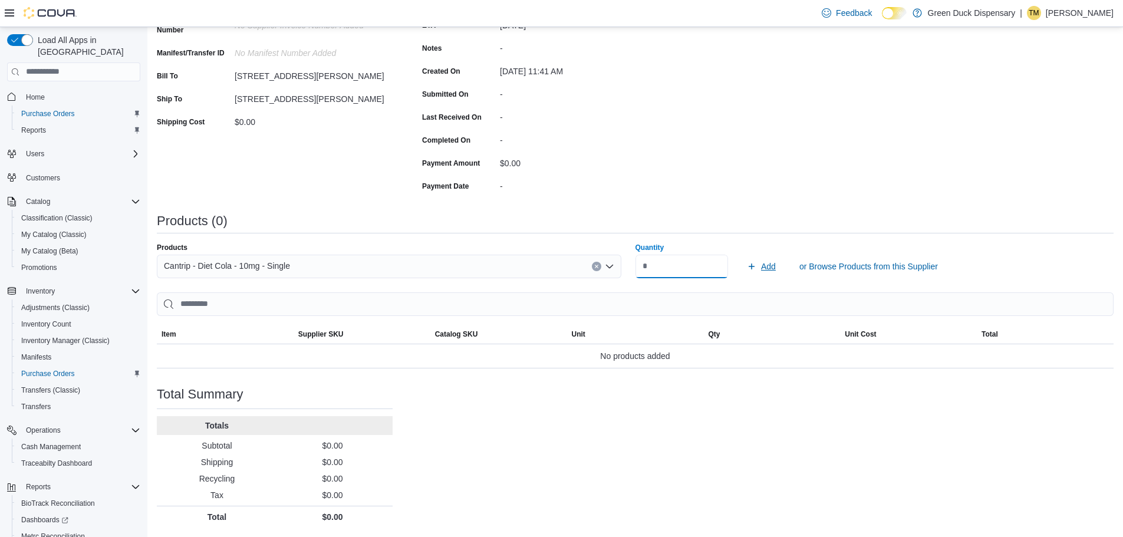
type input "**"
click at [765, 261] on span "Add" at bounding box center [761, 267] width 29 height 24
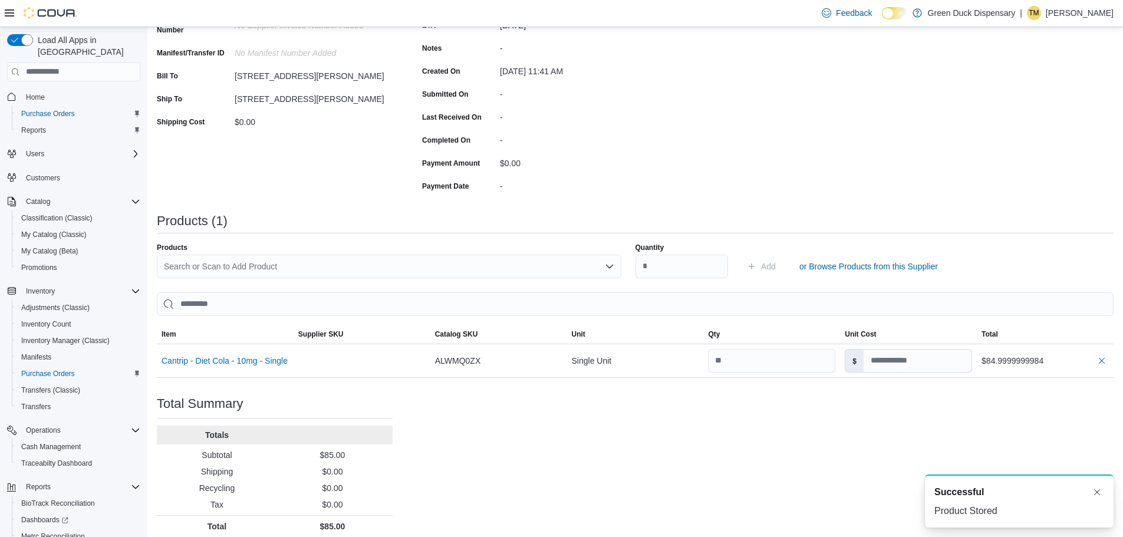
scroll to position [0, 0]
click at [284, 266] on div "Search or Scan to Add Product" at bounding box center [389, 267] width 465 height 24
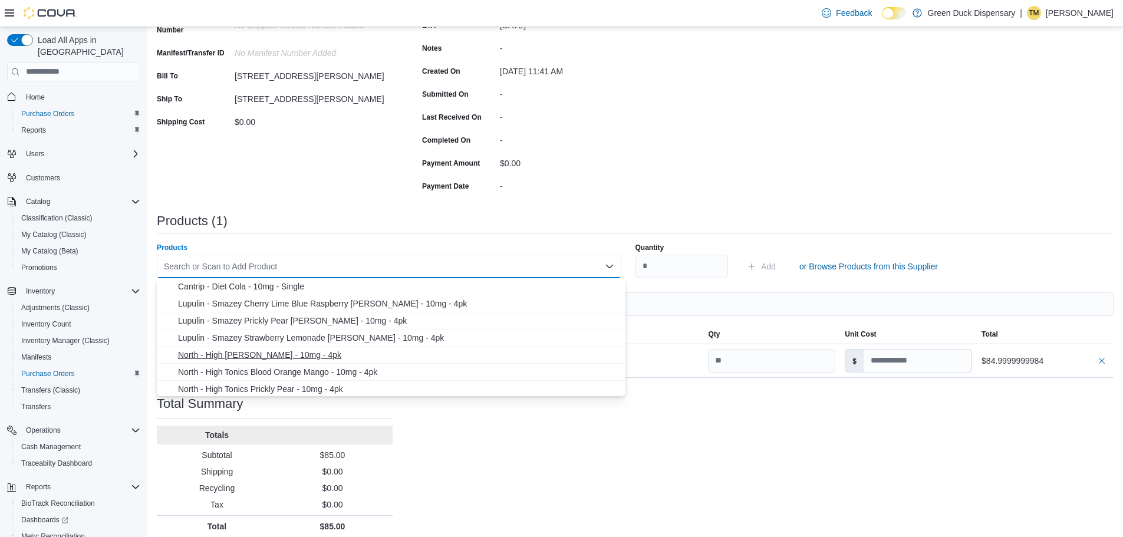
click at [244, 355] on span "North - High Tonics Berry Lemonade - 10mg - 4pk" at bounding box center [398, 355] width 440 height 12
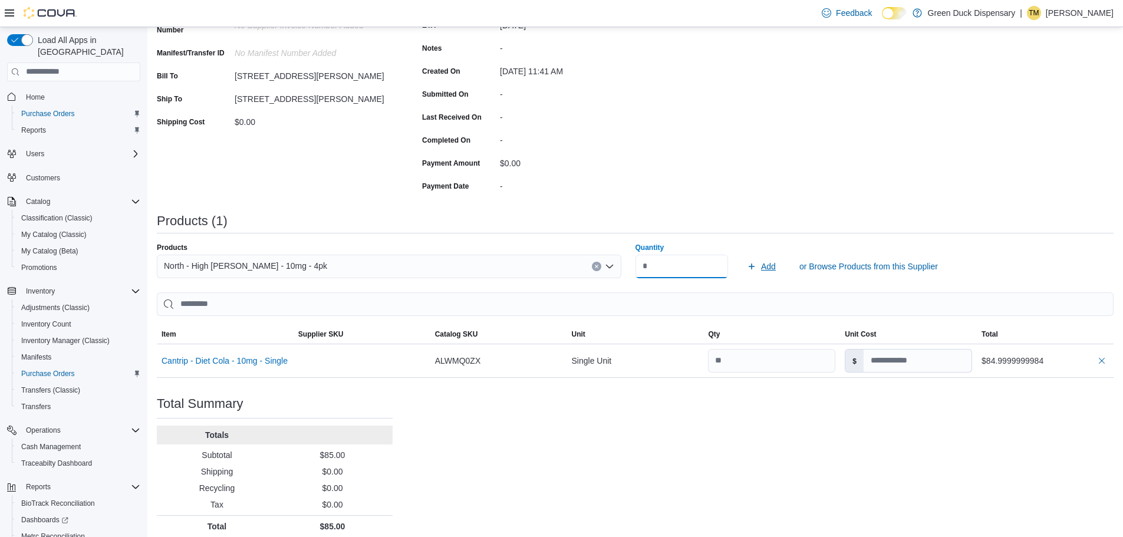
type input "*"
click at [775, 263] on span "Add" at bounding box center [768, 267] width 15 height 12
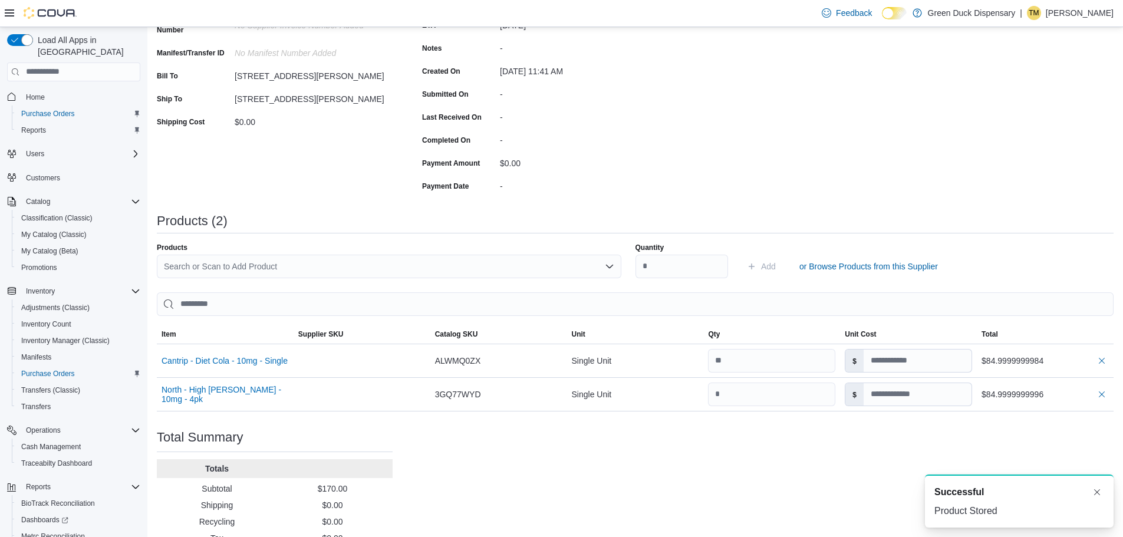
drag, startPoint x: 283, startPoint y: 269, endPoint x: 279, endPoint y: 275, distance: 6.9
click at [283, 269] on div "Search or Scan to Add Product" at bounding box center [389, 267] width 465 height 24
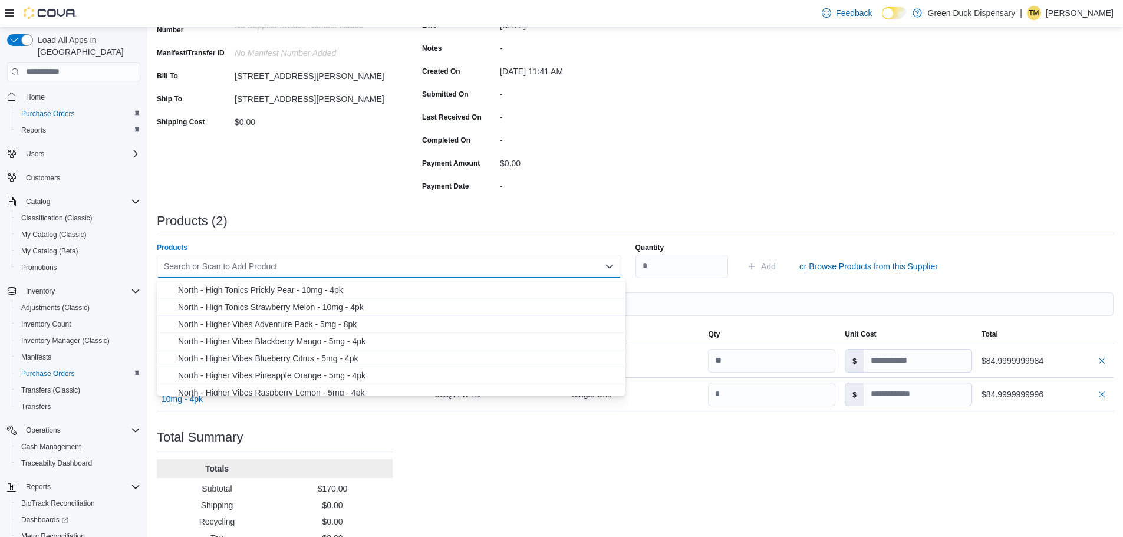
scroll to position [118, 0]
click at [263, 325] on span "North - Higher Vibes Blackberry Mango - 5mg - 4pk" at bounding box center [398, 323] width 440 height 12
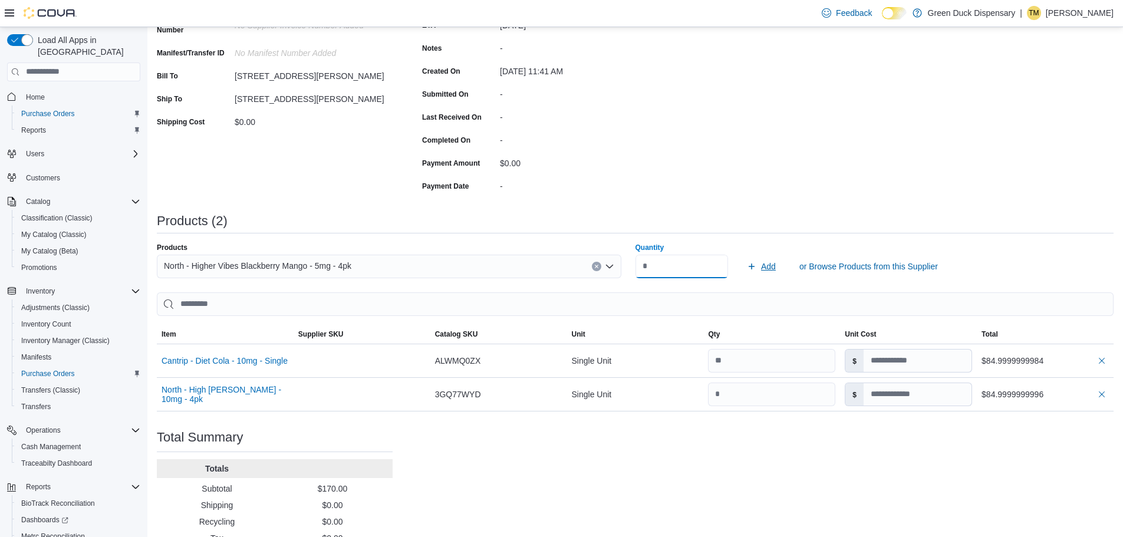
type input "*"
click at [776, 265] on span "Add" at bounding box center [768, 267] width 15 height 12
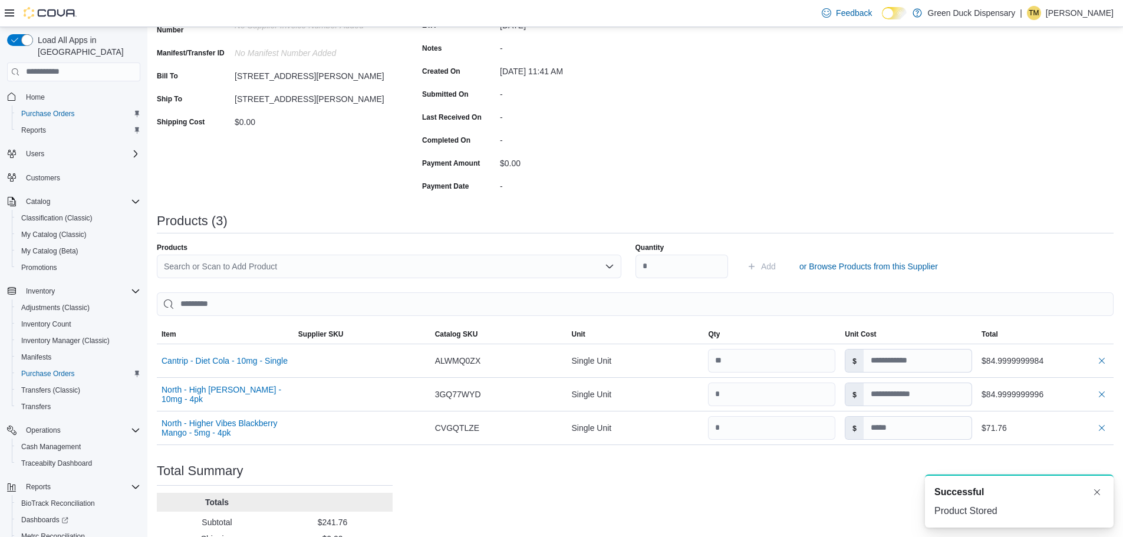
scroll to position [0, 0]
click at [355, 267] on div "Search or Scan to Add Product" at bounding box center [389, 267] width 465 height 24
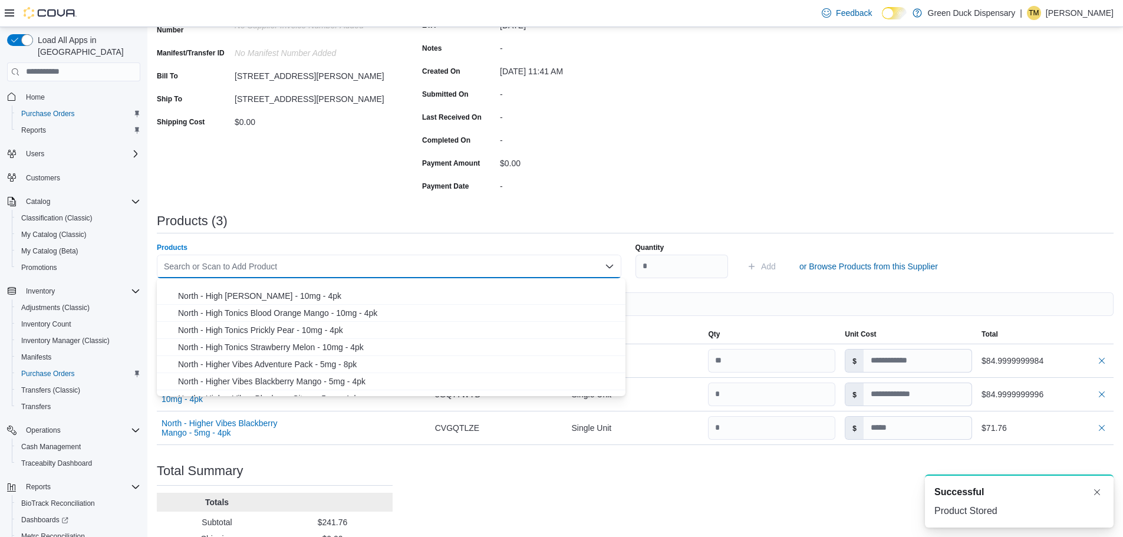
scroll to position [118, 0]
click at [278, 377] on span "North - Higher Vibes Raspberry Lemon - 5mg - 4pk" at bounding box center [398, 374] width 440 height 12
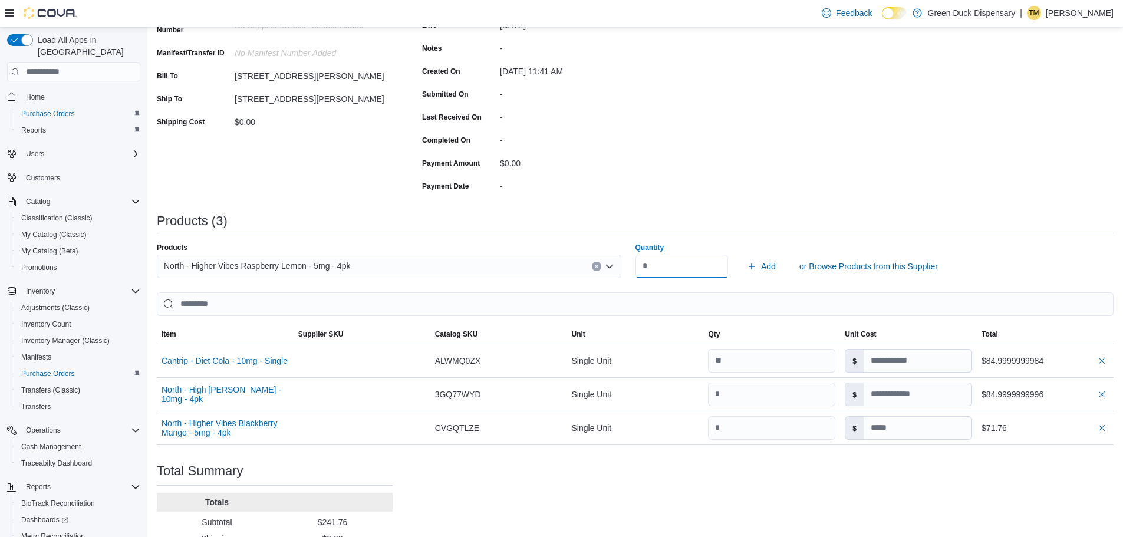
type input "*"
click at [766, 266] on span "Add" at bounding box center [761, 267] width 29 height 24
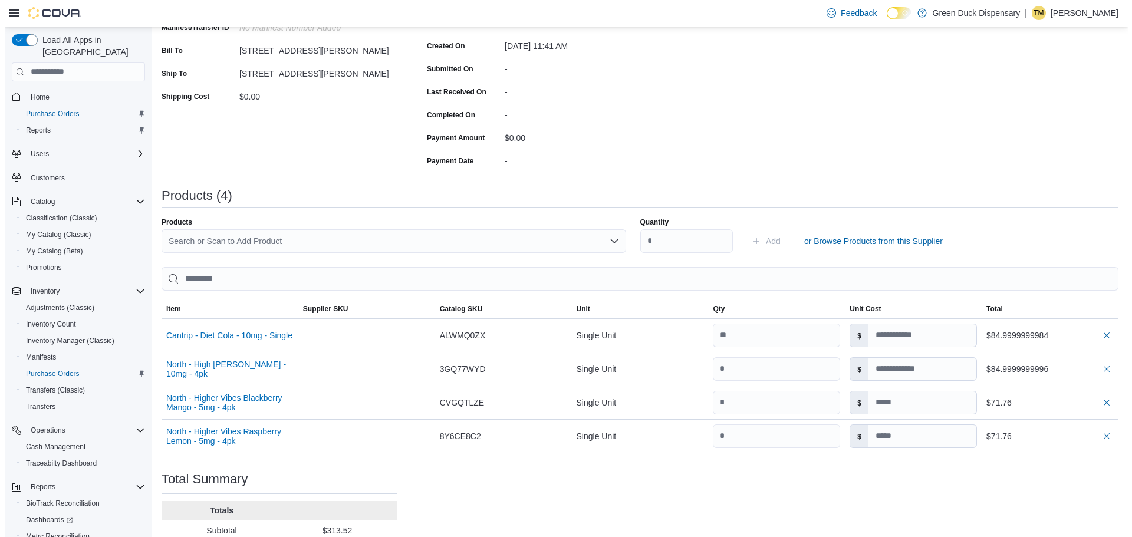
scroll to position [0, 0]
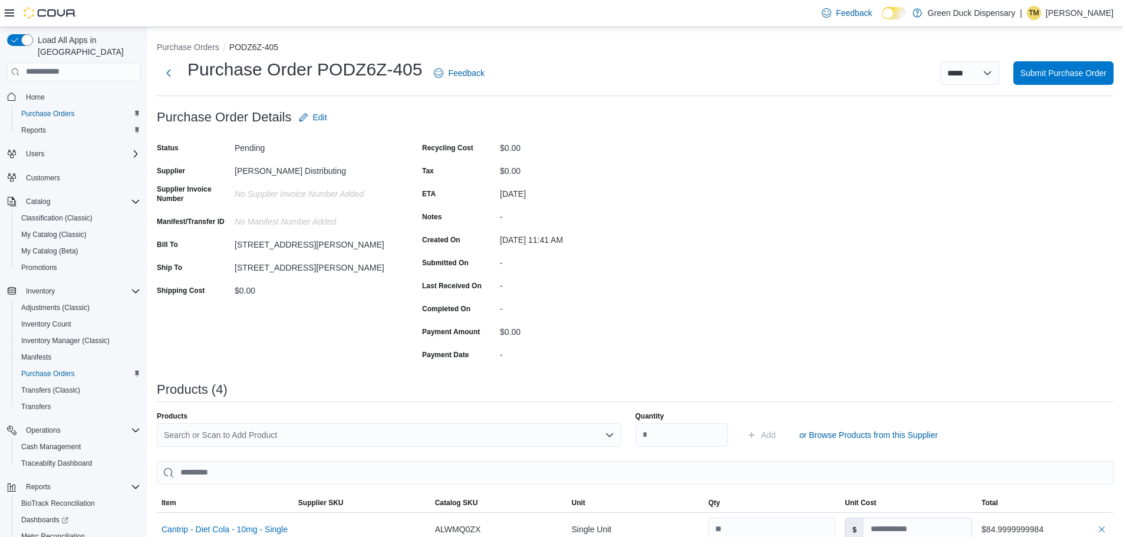
click at [1058, 85] on div "**********" at bounding box center [635, 73] width 957 height 31
click at [1058, 73] on span "Submit Purchase Order" at bounding box center [1063, 73] width 86 height 12
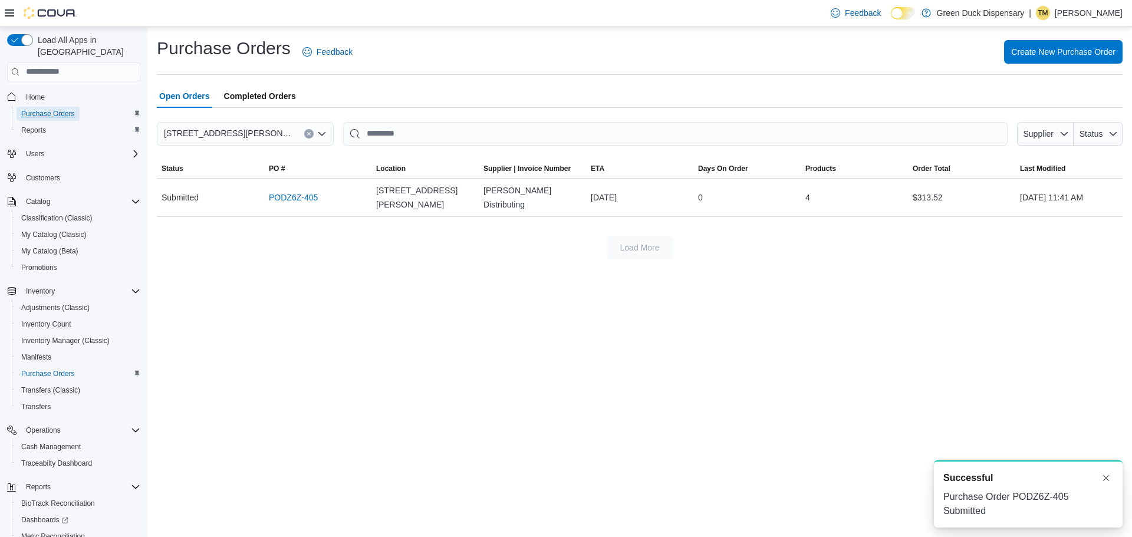
click at [33, 109] on span "Purchase Orders" at bounding box center [48, 113] width 54 height 9
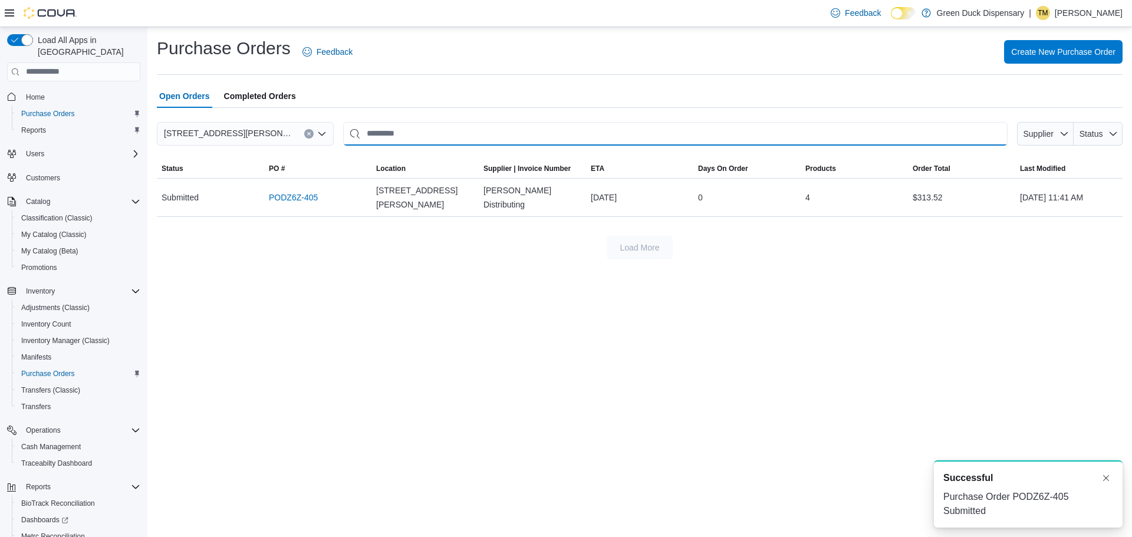
click at [377, 133] on input "This is a search bar. After typing your query, hit enter to filter the results …" at bounding box center [675, 134] width 664 height 24
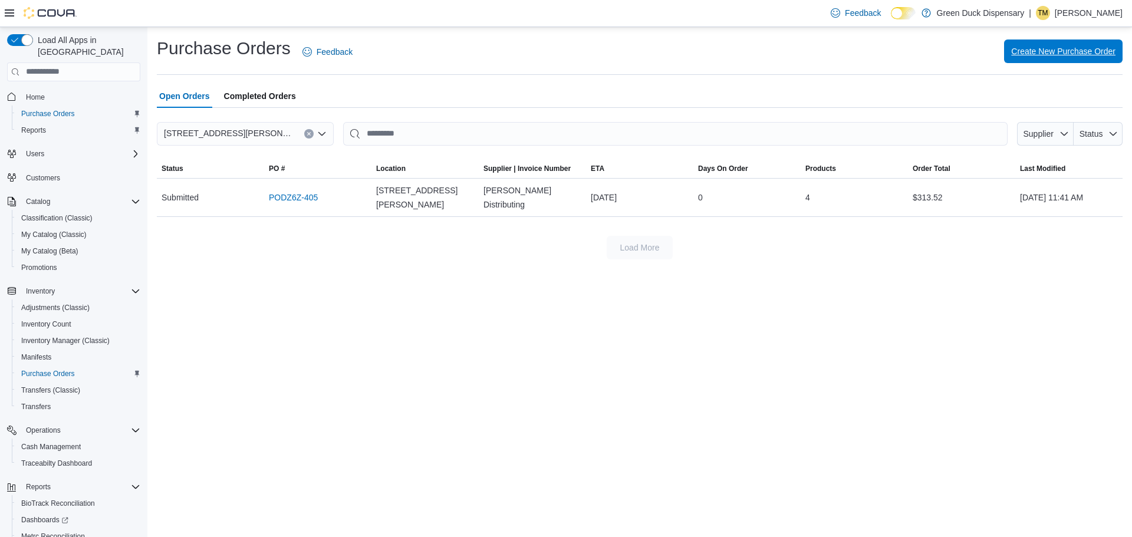
click at [1030, 58] on span "Create New Purchase Order" at bounding box center [1063, 51] width 104 height 24
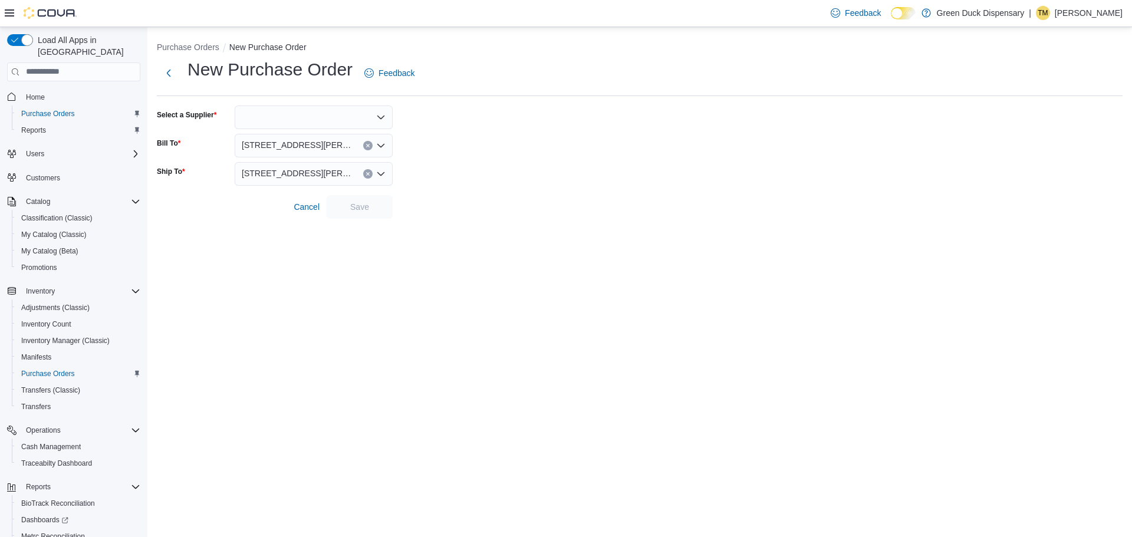
click at [284, 122] on div at bounding box center [314, 118] width 158 height 24
type input "***"
click at [264, 152] on span "Glo bal Reserve" at bounding box center [321, 155] width 130 height 12
click at [349, 212] on span "Save" at bounding box center [360, 207] width 52 height 24
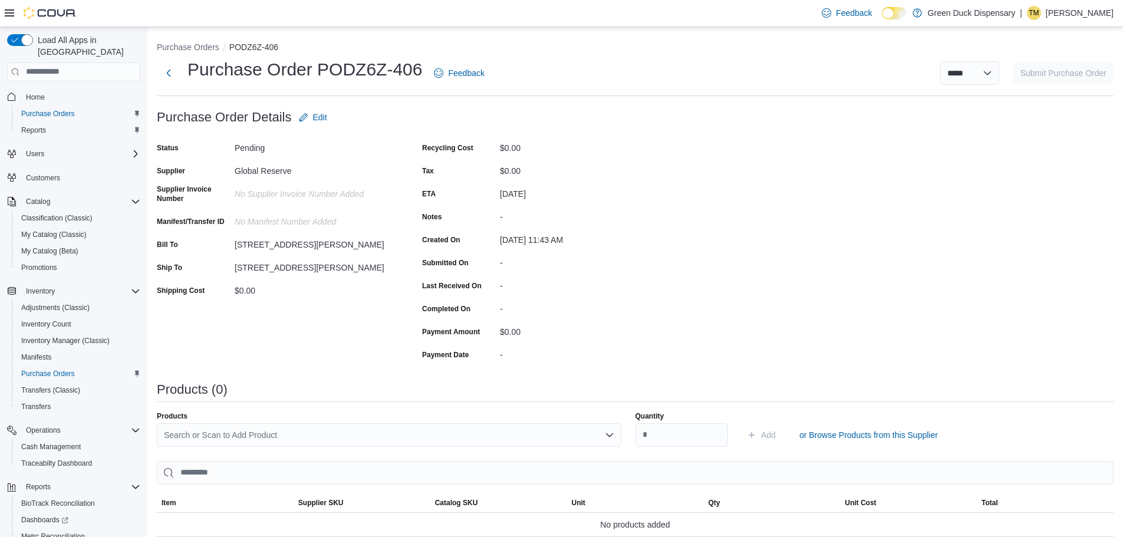
drag, startPoint x: 419, startPoint y: 162, endPoint x: 393, endPoint y: 164, distance: 26.0
click at [410, 170] on div "Status Pending Supplier Global Reserve Supplier Invoice Number No Supplier Invo…" at bounding box center [407, 251] width 501 height 225
click at [693, 185] on div "Purchase Order: PODZ6Z-406 Feedback Purchase Order Details Edit Status Pending …" at bounding box center [635, 401] width 957 height 591
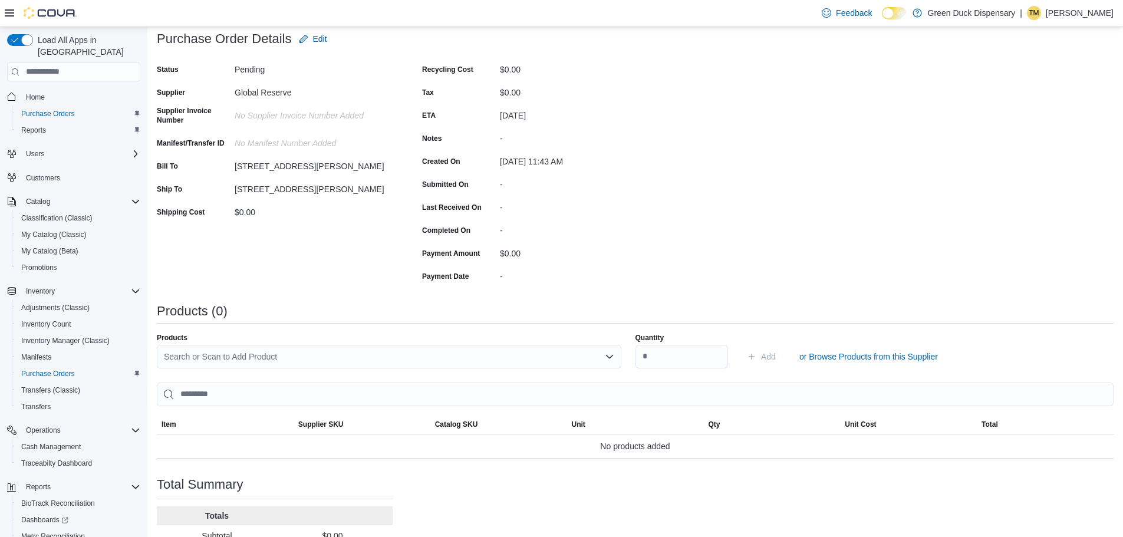
scroll to position [169, 0]
